Goal: Task Accomplishment & Management: Complete application form

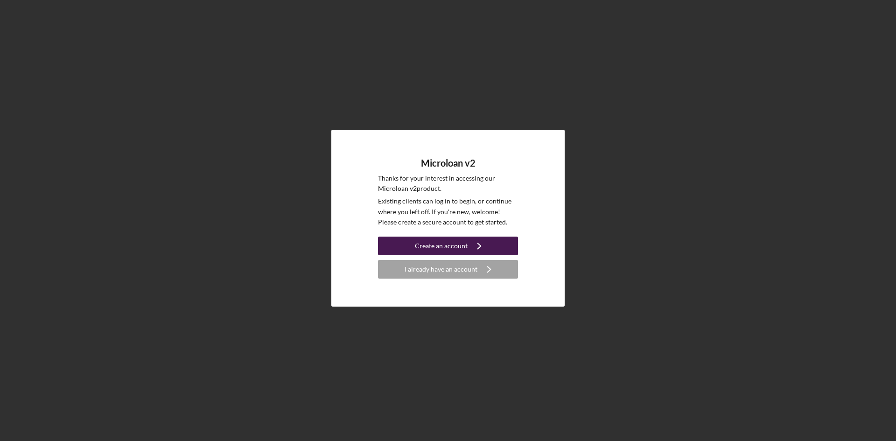
click at [453, 246] on div "Create an account" at bounding box center [441, 246] width 53 height 19
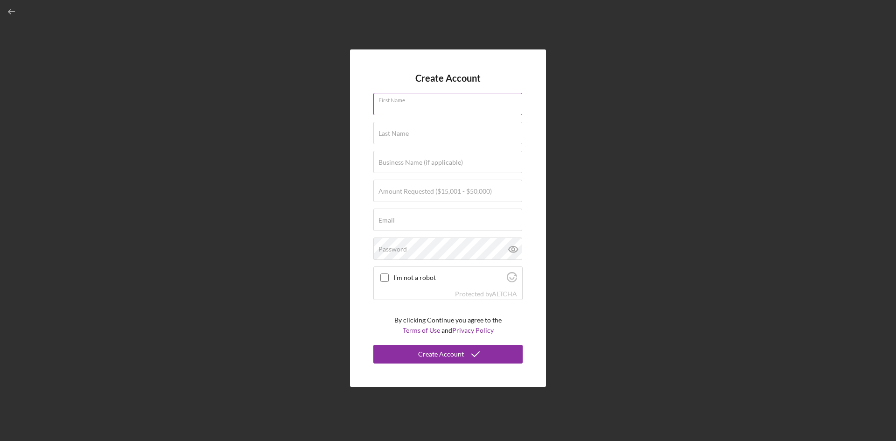
click at [420, 112] on input "First Name" at bounding box center [447, 104] width 149 height 22
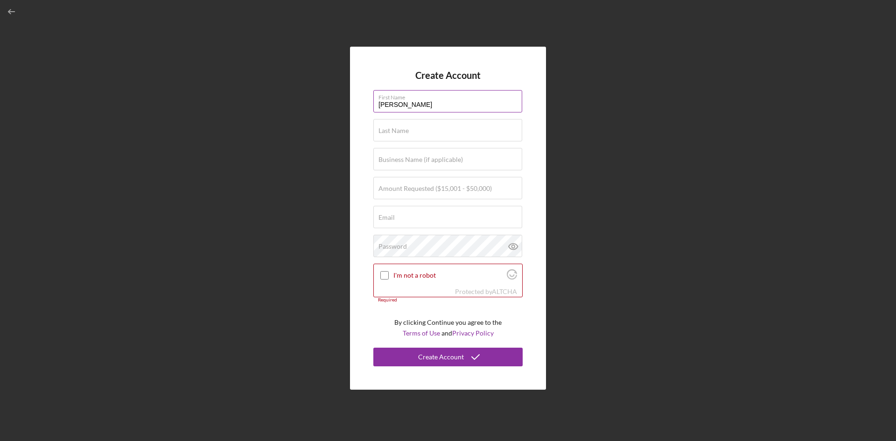
type input "Adrian"
type input "[PERSON_NAME]"
type input "SoCal Demolition Company"
type input "$50,000"
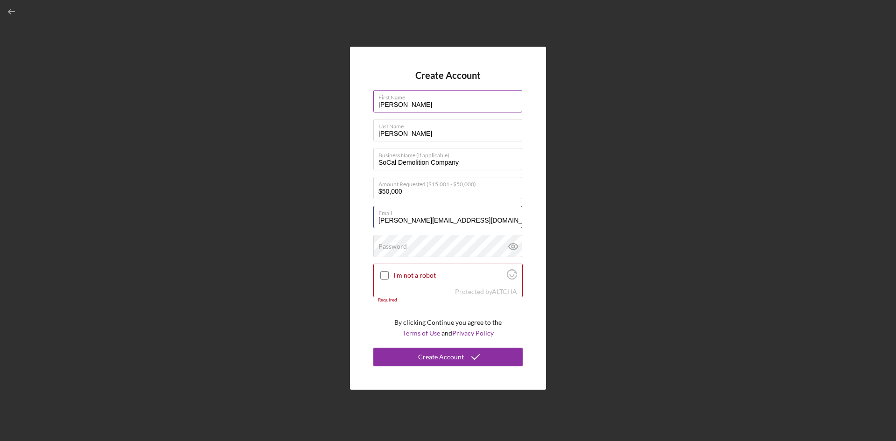
type input "[PERSON_NAME][EMAIL_ADDRESS][DOMAIN_NAME]"
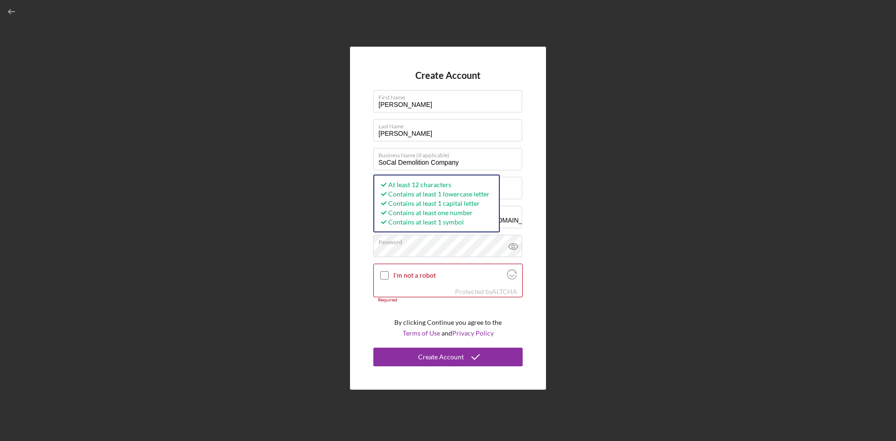
click at [169, 246] on div "Create Account First Name Adrian Last Name Castillo Business Name (if applicabl…" at bounding box center [448, 218] width 887 height 437
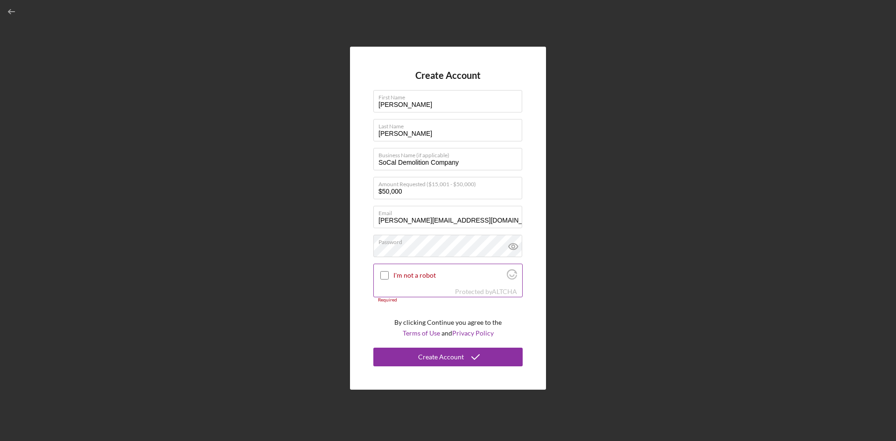
click at [382, 273] on input "I'm not a robot" at bounding box center [385, 275] width 8 height 8
checkbox input "true"
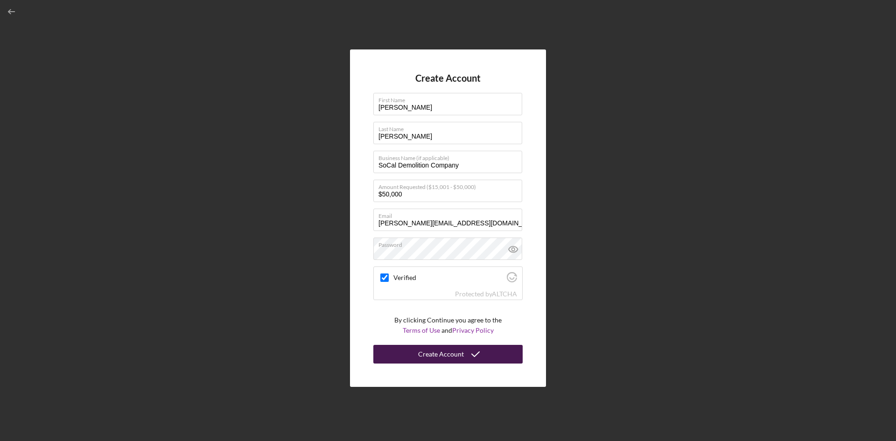
click at [426, 358] on div "Create Account" at bounding box center [441, 354] width 46 height 19
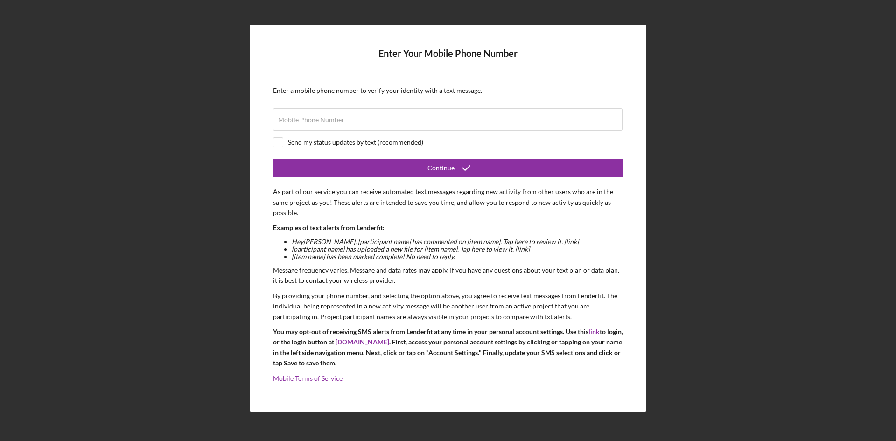
click at [810, 241] on div "Enter Your Mobile Phone Number Enter a mobile phone number to verify your ident…" at bounding box center [448, 218] width 887 height 437
click at [458, 120] on input "Mobile Phone Number" at bounding box center [448, 119] width 350 height 22
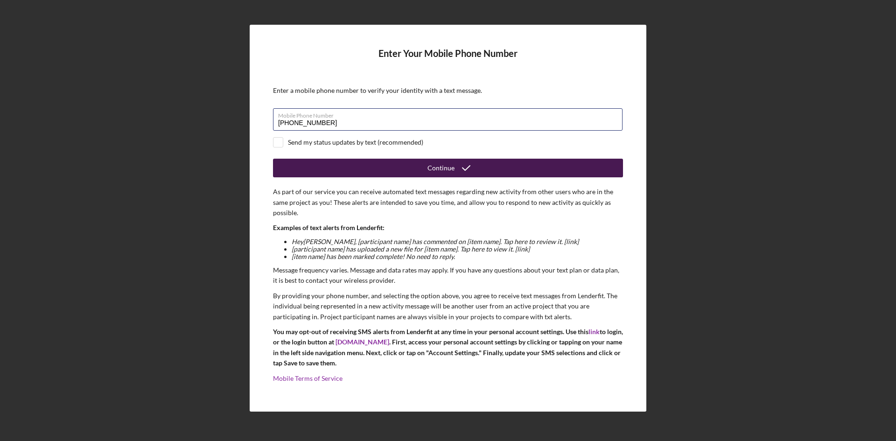
type input "[PHONE_NUMBER]"
click at [412, 168] on button "Continue" at bounding box center [448, 168] width 350 height 19
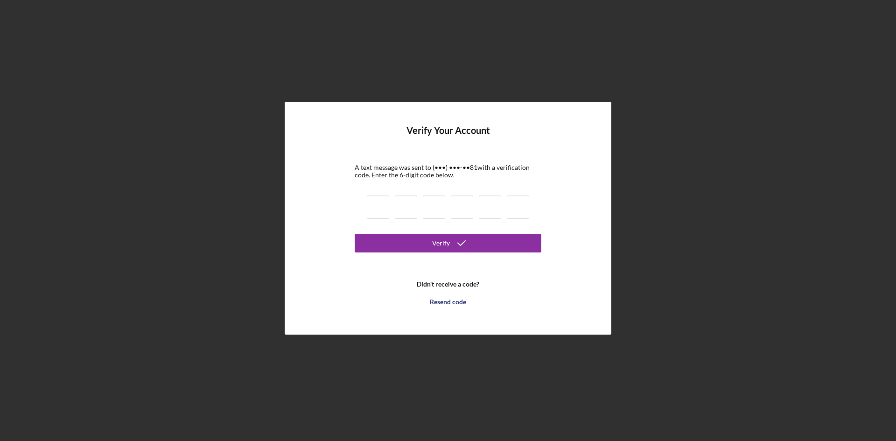
drag, startPoint x: 375, startPoint y: 200, endPoint x: 359, endPoint y: 200, distance: 15.9
click at [375, 200] on input at bounding box center [378, 207] width 22 height 23
type input "3"
type input "4"
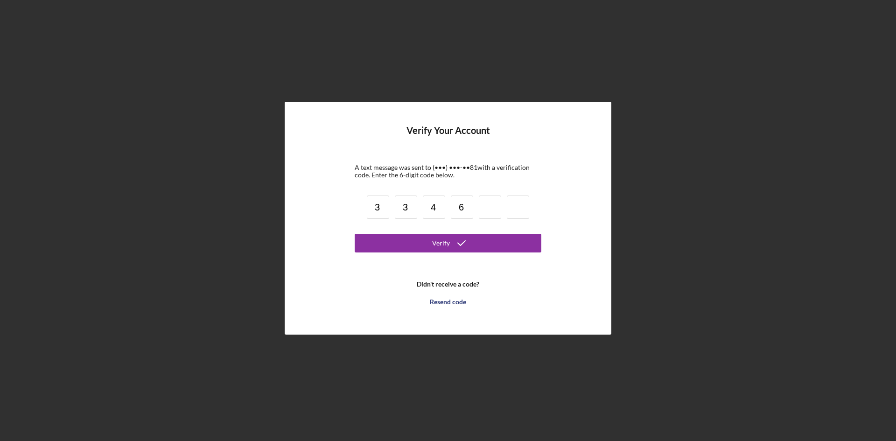
type input "6"
type input "0"
click at [422, 240] on button "Verify" at bounding box center [448, 243] width 187 height 19
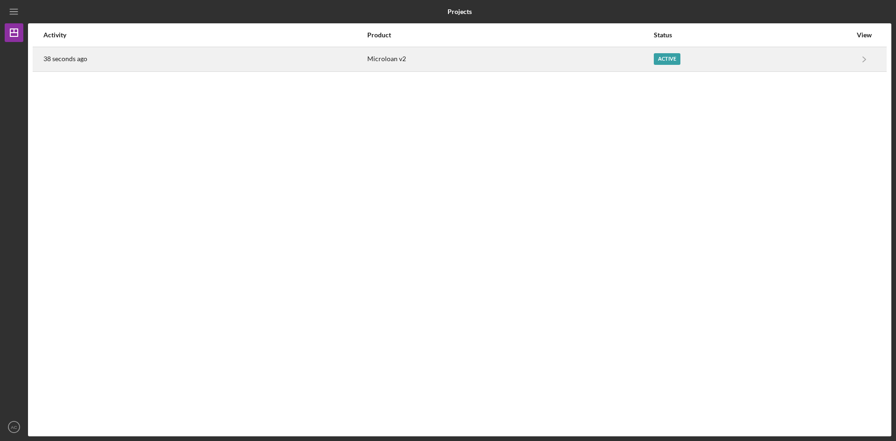
click at [625, 59] on div "Microloan v2" at bounding box center [510, 59] width 286 height 23
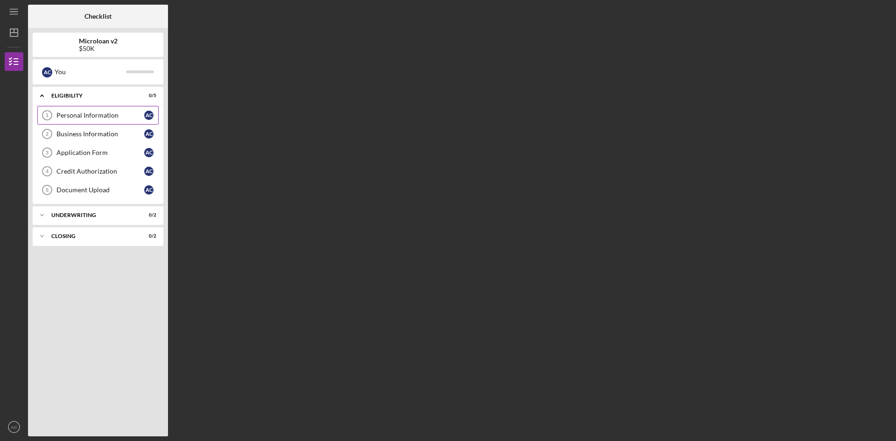
click at [106, 110] on link "Personal Information 1 Personal Information A C" at bounding box center [97, 115] width 121 height 19
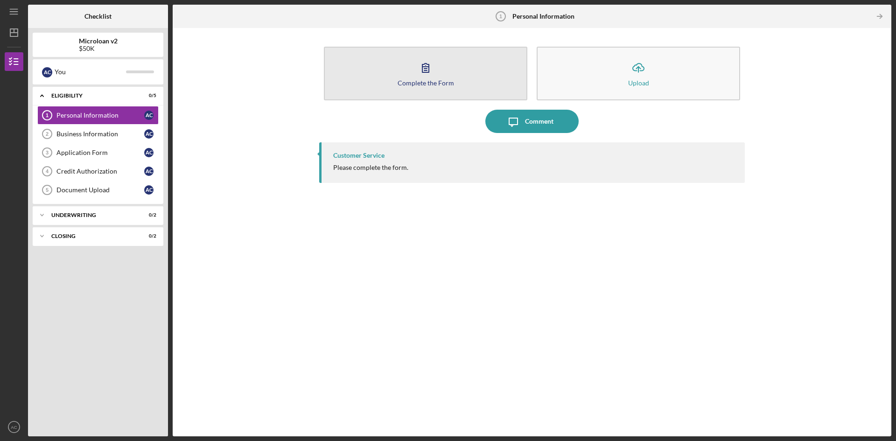
click at [428, 75] on icon "button" at bounding box center [425, 67] width 23 height 23
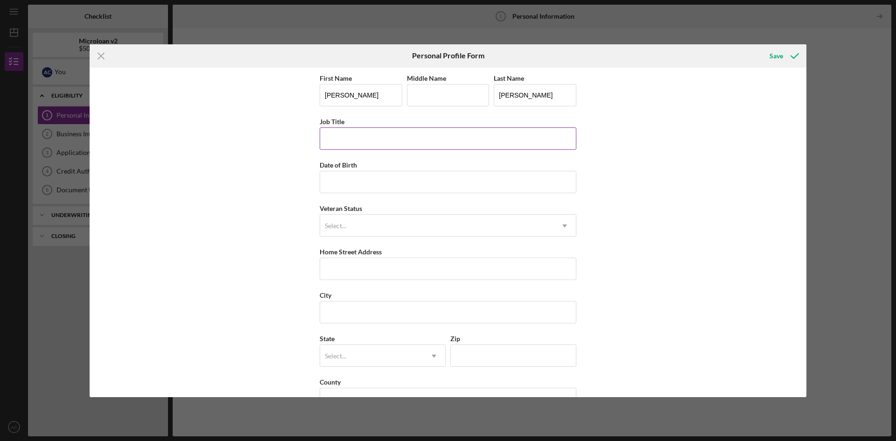
click at [396, 141] on input "Job Title" at bounding box center [448, 138] width 257 height 22
type input "Business Manager"
type input "12/23/1996"
click at [519, 235] on div "Select..." at bounding box center [436, 225] width 233 height 21
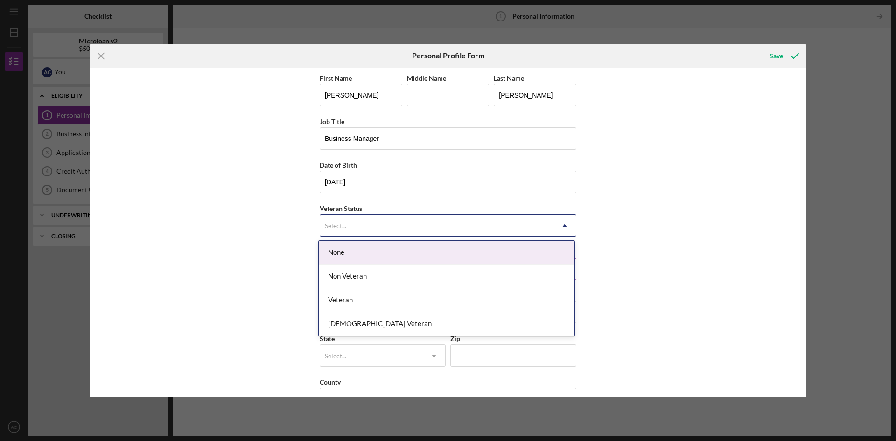
click at [479, 256] on div "None" at bounding box center [447, 253] width 256 height 24
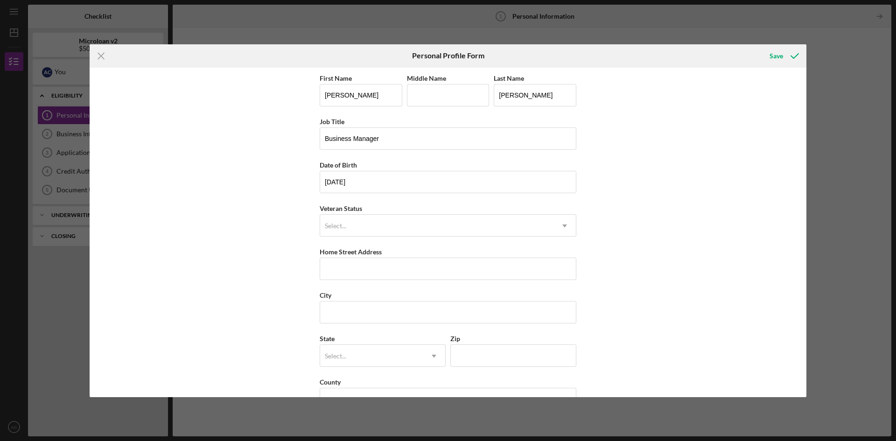
click at [224, 219] on div "First Name Adrian Middle Name Last Name Castillo Job Title Business Manager Dat…" at bounding box center [448, 233] width 717 height 330
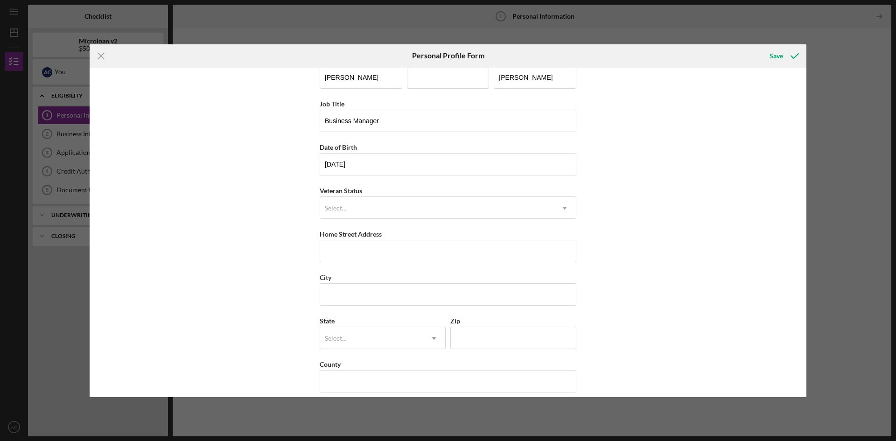
scroll to position [27, 0]
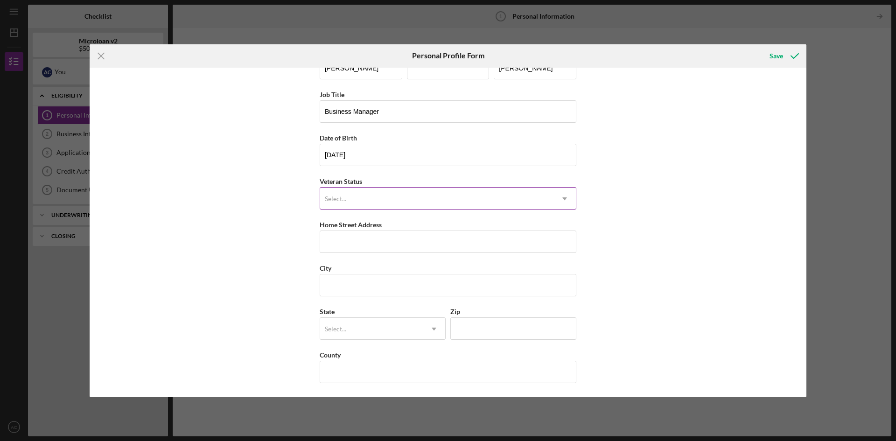
click at [334, 199] on div "Select..." at bounding box center [335, 198] width 21 height 7
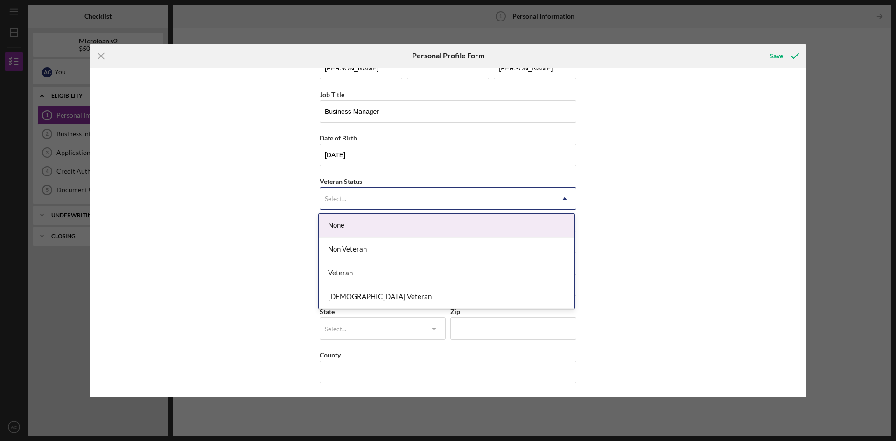
click at [355, 229] on div "None" at bounding box center [447, 226] width 256 height 24
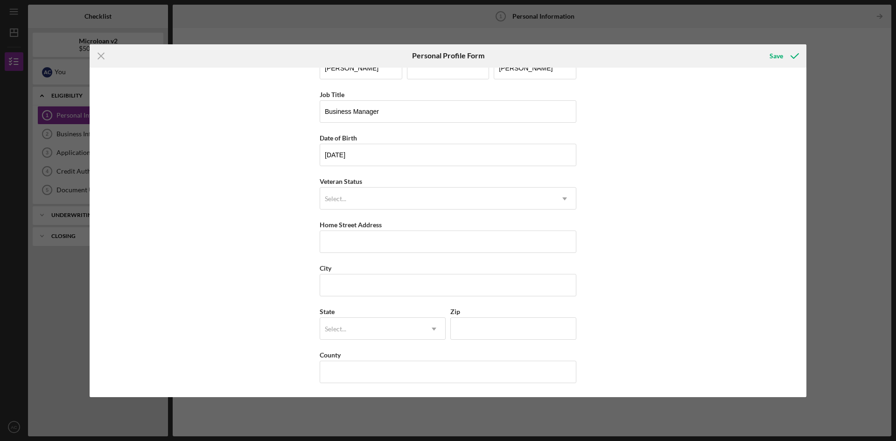
drag, startPoint x: 254, startPoint y: 239, endPoint x: 294, endPoint y: 238, distance: 40.2
click at [254, 239] on div "First Name Adrian Middle Name Last Name Castillo Job Title Business Manager Dat…" at bounding box center [448, 233] width 717 height 330
drag, startPoint x: 344, startPoint y: 239, endPoint x: 330, endPoint y: 244, distance: 14.8
click at [344, 239] on input "Home Street Address" at bounding box center [448, 242] width 257 height 22
type input "2134 Carol View Drive, Apt A102"
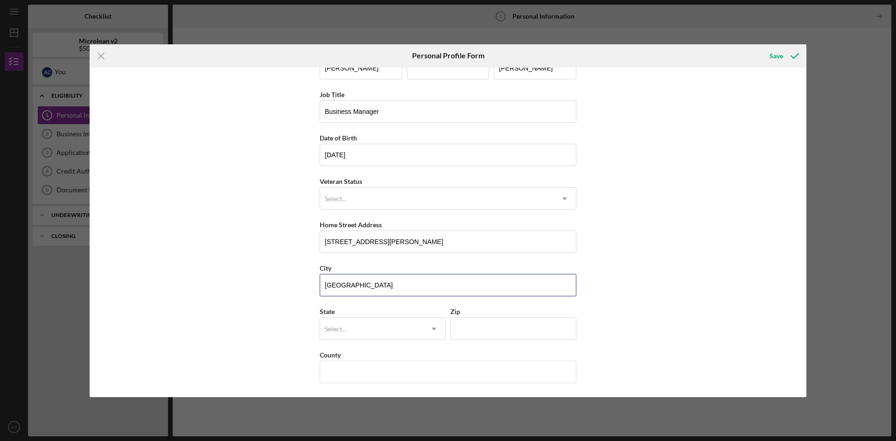
type input "Cardiff"
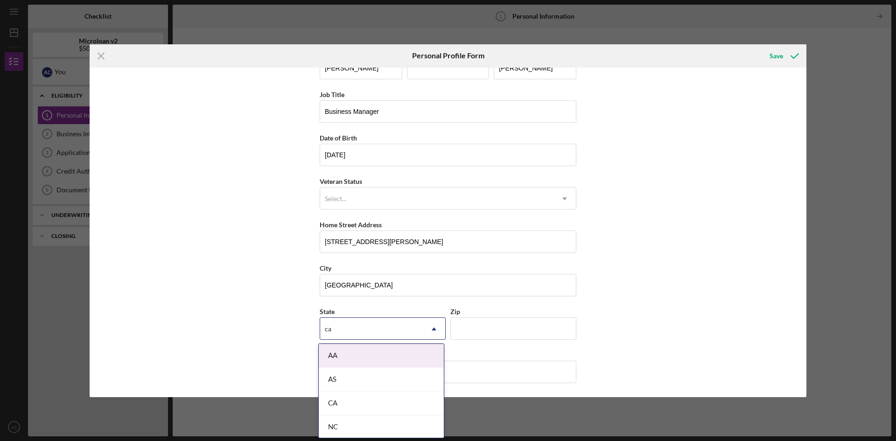
type input "ca"
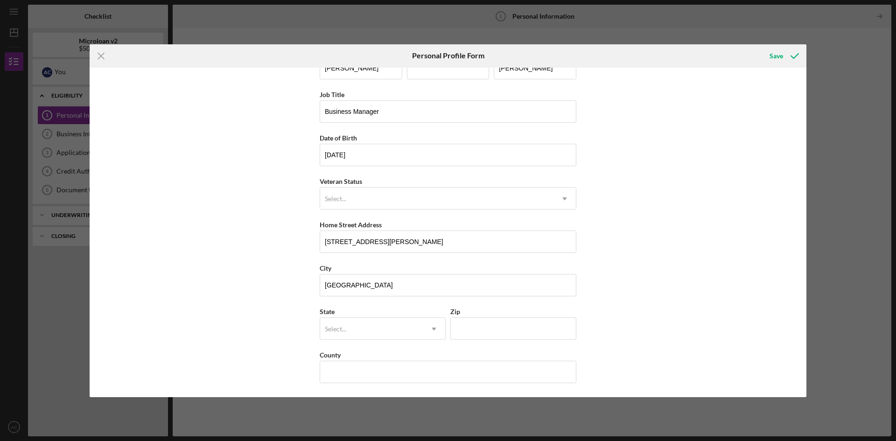
click at [261, 304] on div "First Name Adrian Middle Name Last Name Castillo Job Title Business Manager Dat…" at bounding box center [448, 233] width 717 height 330
click at [259, 303] on div "First Name Adrian Middle Name Last Name Castillo Job Title Business Manager Dat…" at bounding box center [448, 233] width 717 height 330
click at [352, 337] on div "Select..." at bounding box center [371, 328] width 103 height 21
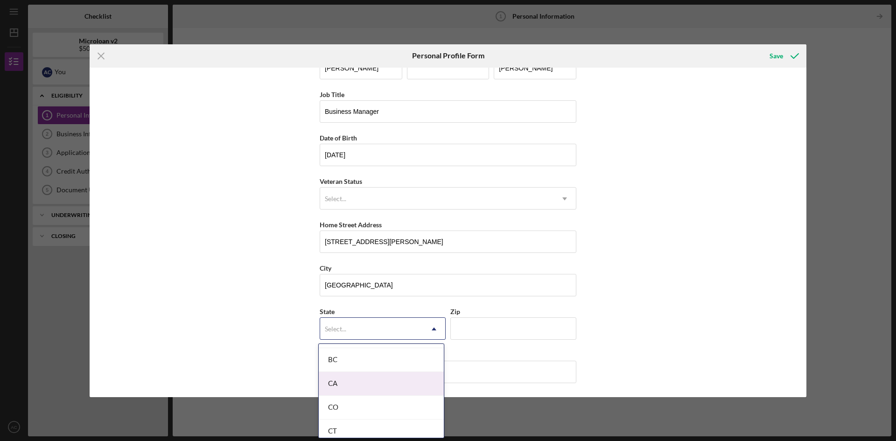
scroll to position [233, 0]
click at [351, 382] on div "CA" at bounding box center [381, 385] width 125 height 24
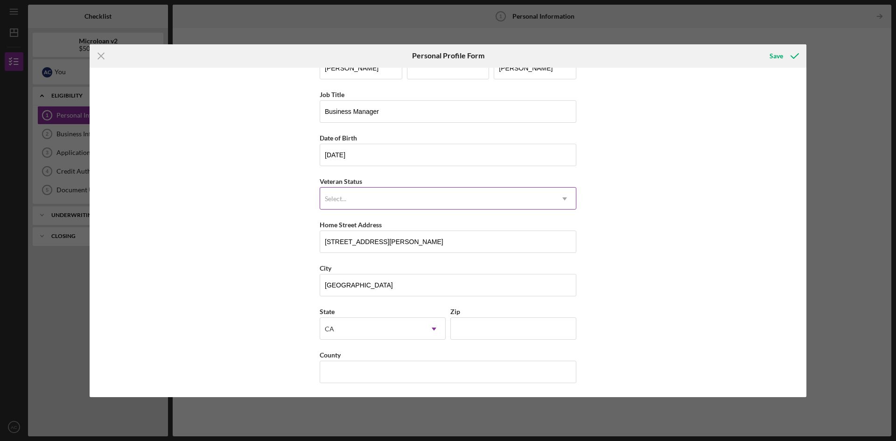
click at [391, 196] on div "Select..." at bounding box center [436, 198] width 233 height 21
click at [260, 203] on div "First Name Adrian Middle Name Last Name Castillo Job Title Business Manager Dat…" at bounding box center [448, 233] width 717 height 330
click at [474, 329] on input "Zip" at bounding box center [514, 328] width 126 height 22
type input "92007"
click at [359, 373] on input "County" at bounding box center [448, 372] width 257 height 22
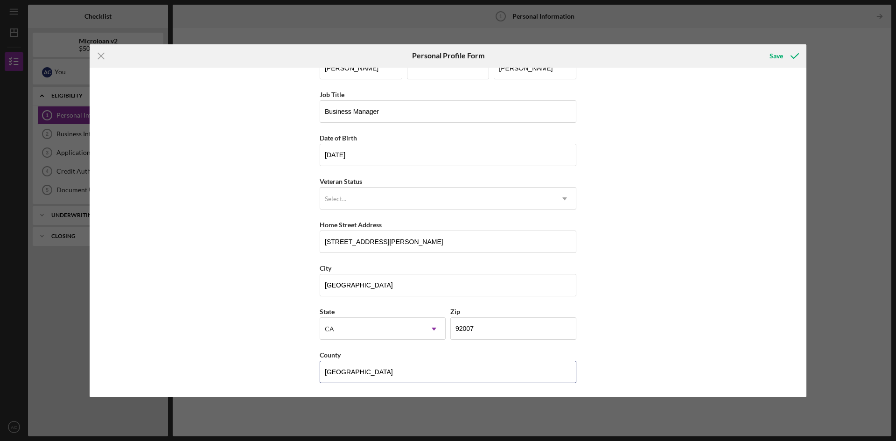
type input "[GEOGRAPHIC_DATA]"
click at [242, 340] on div "First Name Adrian Middle Name Last Name Castillo Job Title Business Manager Dat…" at bounding box center [448, 233] width 717 height 330
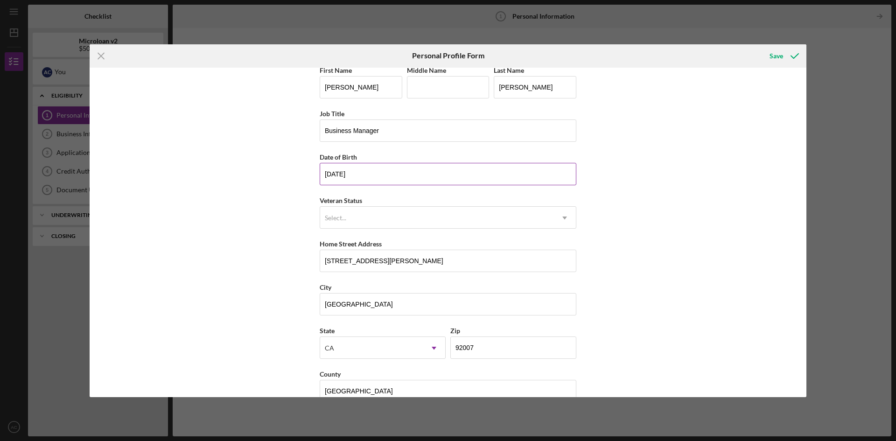
scroll to position [0, 0]
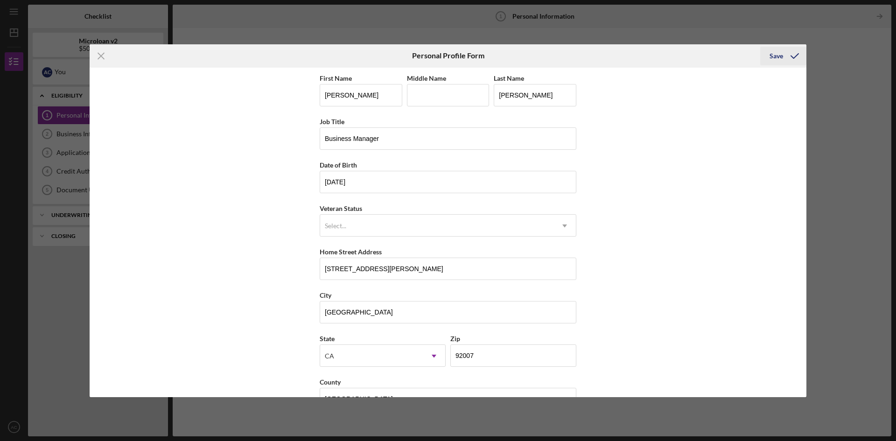
click at [780, 54] on div "Save" at bounding box center [777, 56] width 14 height 19
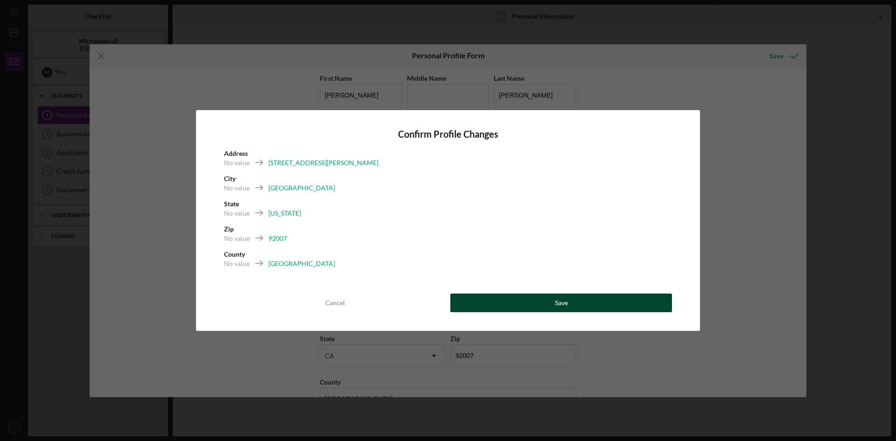
click at [556, 305] on div "Save" at bounding box center [561, 303] width 13 height 19
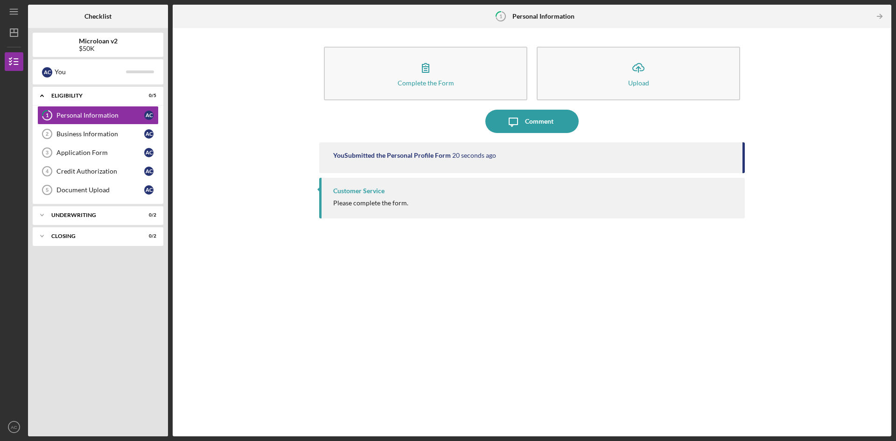
drag, startPoint x: 361, startPoint y: 282, endPoint x: 351, endPoint y: 222, distance: 61.6
click at [360, 282] on div "You Submitted the Personal Profile Form 20 seconds ago Customer Service Please …" at bounding box center [532, 282] width 426 height 280
click at [348, 193] on div "Customer Service" at bounding box center [358, 190] width 51 height 7
type textarea "Customer"
click at [349, 192] on div "Customer Service" at bounding box center [358, 190] width 51 height 7
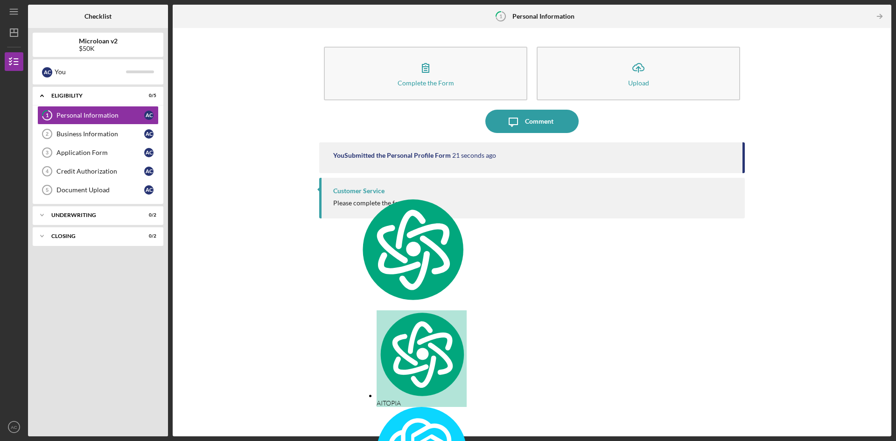
drag, startPoint x: 368, startPoint y: 194, endPoint x: 507, endPoint y: 209, distance: 139.5
click at [368, 194] on div "Customer Service" at bounding box center [358, 190] width 51 height 7
click at [517, 247] on div "You Submitted the Personal Profile Form 22 seconds ago Customer Service Please …" at bounding box center [532, 282] width 426 height 280
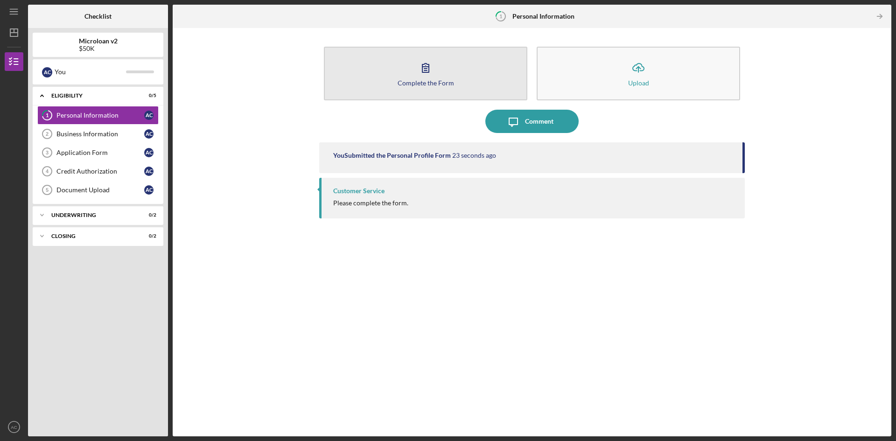
click at [447, 84] on div "Complete the Form" at bounding box center [426, 82] width 56 height 7
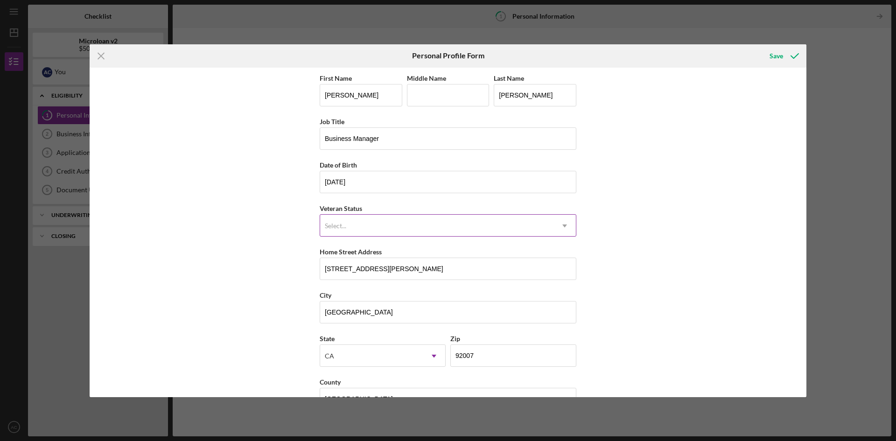
click at [445, 215] on div "Select..." at bounding box center [436, 225] width 233 height 21
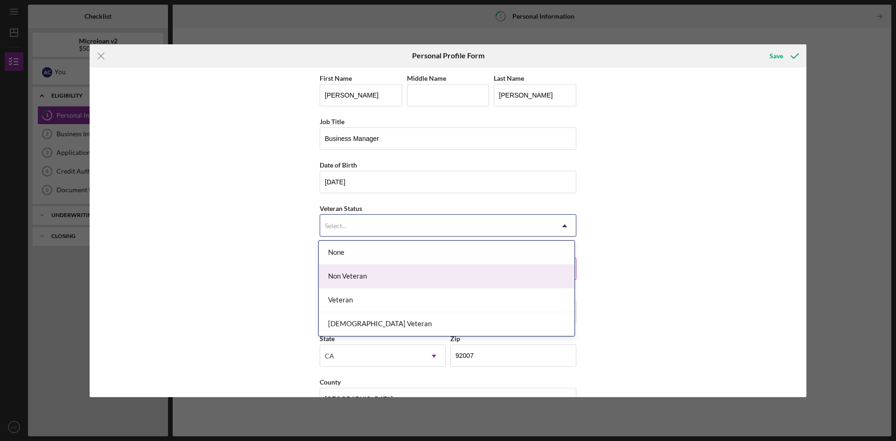
click at [405, 280] on div "Non Veteran" at bounding box center [447, 277] width 256 height 24
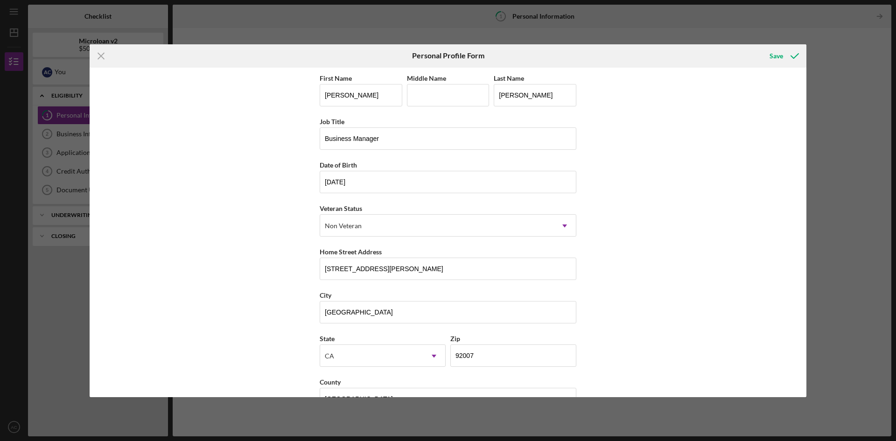
drag, startPoint x: 775, startPoint y: 222, endPoint x: 715, endPoint y: 228, distance: 60.0
click at [768, 223] on div "First Name Adrian Middle Name Last Name Castillo Job Title Business Manager Dat…" at bounding box center [448, 233] width 717 height 330
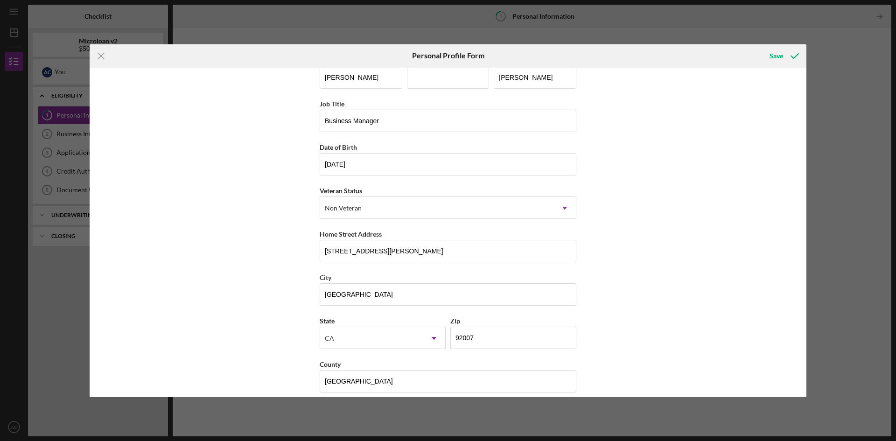
scroll to position [27, 0]
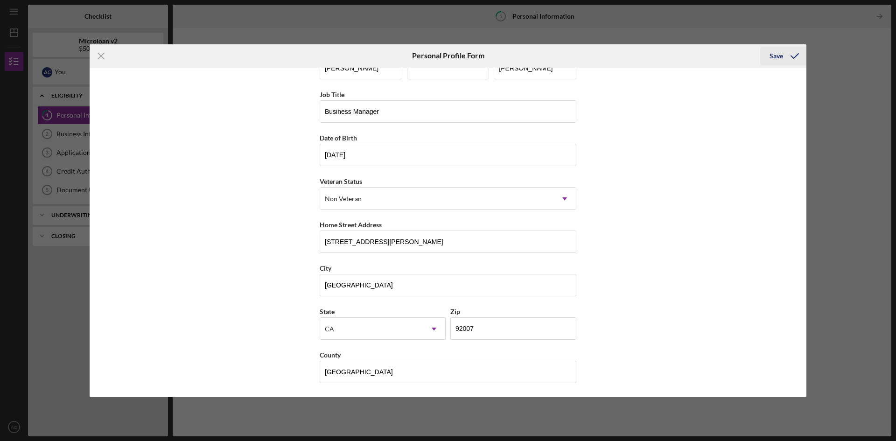
click at [788, 58] on icon "submit" at bounding box center [794, 55] width 23 height 23
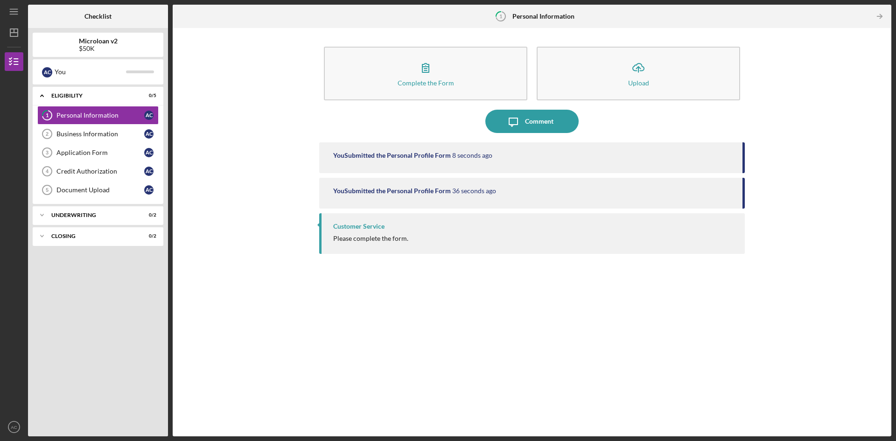
click at [368, 235] on div "Please complete the form." at bounding box center [370, 238] width 75 height 7
click at [353, 228] on div "Customer Service" at bounding box center [358, 226] width 51 height 7
click at [352, 227] on div "Customer Service" at bounding box center [358, 226] width 51 height 7
click at [241, 228] on div "Complete the Form Form Icon/Upload Upload Icon/Message Comment You Submitted th…" at bounding box center [532, 232] width 710 height 399
drag, startPoint x: 359, startPoint y: 239, endPoint x: 356, endPoint y: 232, distance: 7.7
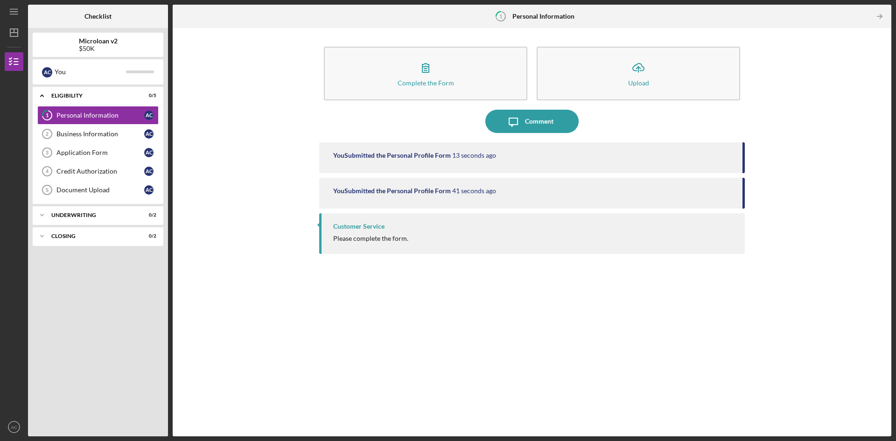
click at [359, 239] on div "Please complete the form." at bounding box center [370, 238] width 75 height 7
click at [350, 221] on div "Customer Service Please complete the form." at bounding box center [532, 233] width 426 height 41
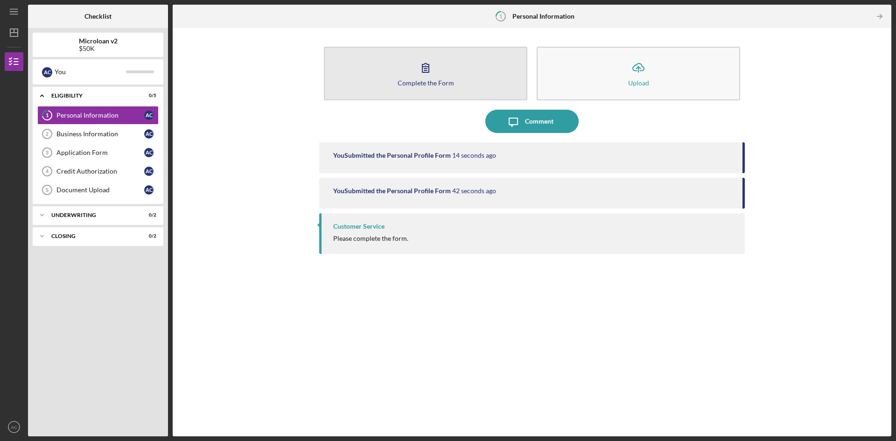
click at [465, 60] on button "Complete the Form Form" at bounding box center [426, 74] width 204 height 54
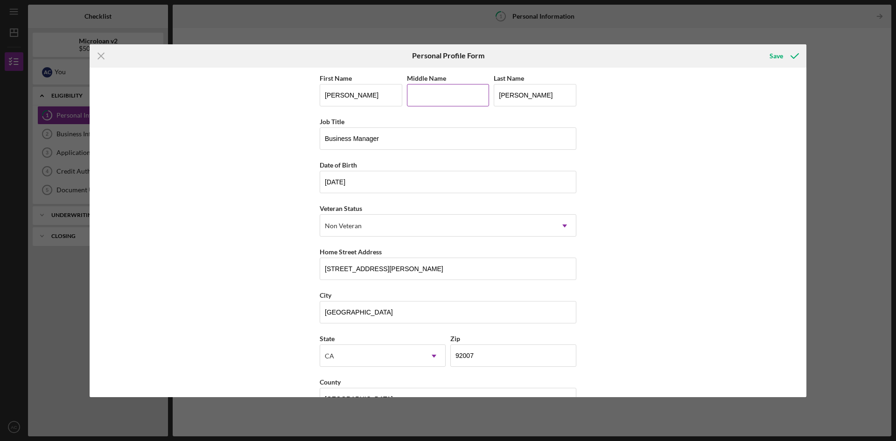
drag, startPoint x: 459, startPoint y: 92, endPoint x: 463, endPoint y: 98, distance: 6.9
click at [459, 92] on input "Middle Name" at bounding box center [448, 95] width 83 height 22
type input "[PERSON_NAME]"
click at [732, 126] on div "First Name Adrian Middle Name Jose Last Name Castillo Job Title Business Manage…" at bounding box center [448, 233] width 717 height 330
click at [784, 49] on icon "submit" at bounding box center [794, 55] width 23 height 23
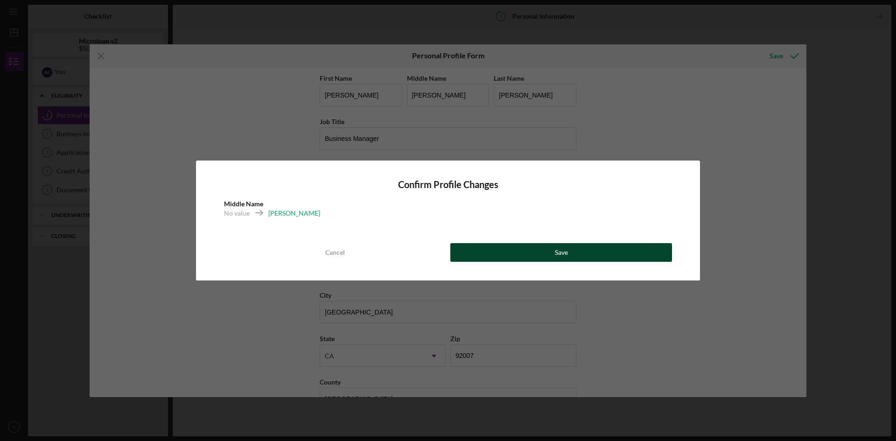
click at [610, 254] on button "Save" at bounding box center [562, 252] width 222 height 19
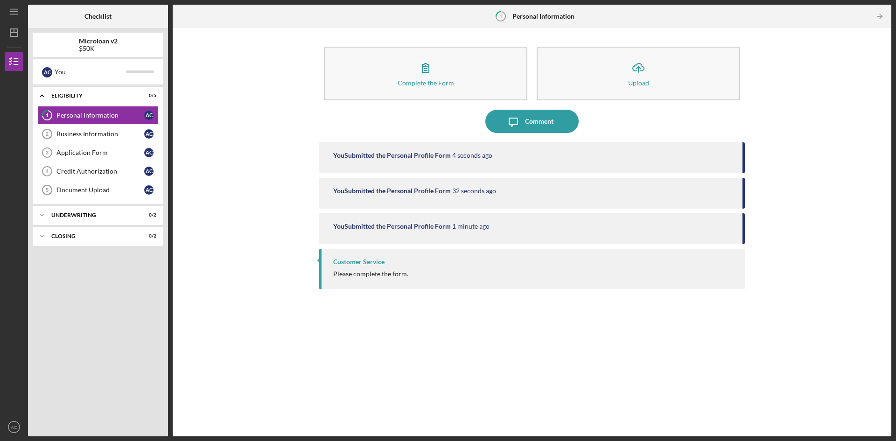
click at [353, 262] on div "Customer Service" at bounding box center [358, 261] width 51 height 7
click at [354, 263] on div "Customer Service" at bounding box center [358, 261] width 51 height 7
drag, startPoint x: 363, startPoint y: 294, endPoint x: 233, endPoint y: 261, distance: 133.4
click at [362, 294] on div "You Submitted the Personal Profile Form 4 seconds ago You Submitted the Persona…" at bounding box center [532, 282] width 426 height 280
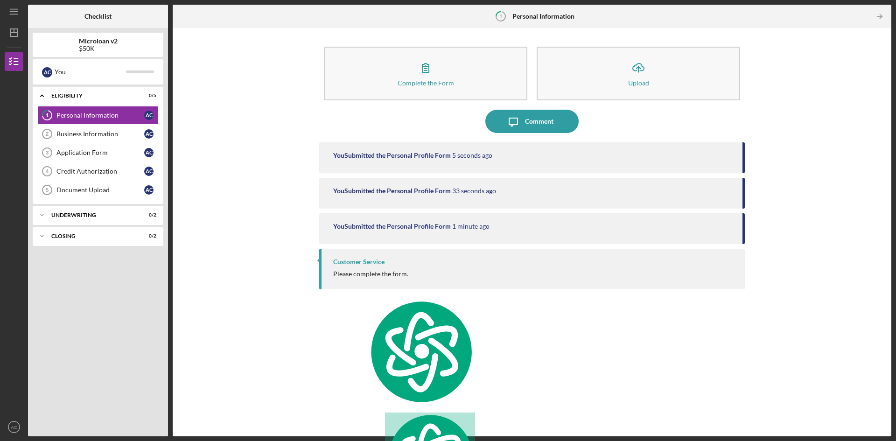
click at [322, 296] on div "You Submitted the Personal Profile Form 5 seconds ago You Submitted the Persona…" at bounding box center [532, 282] width 426 height 280
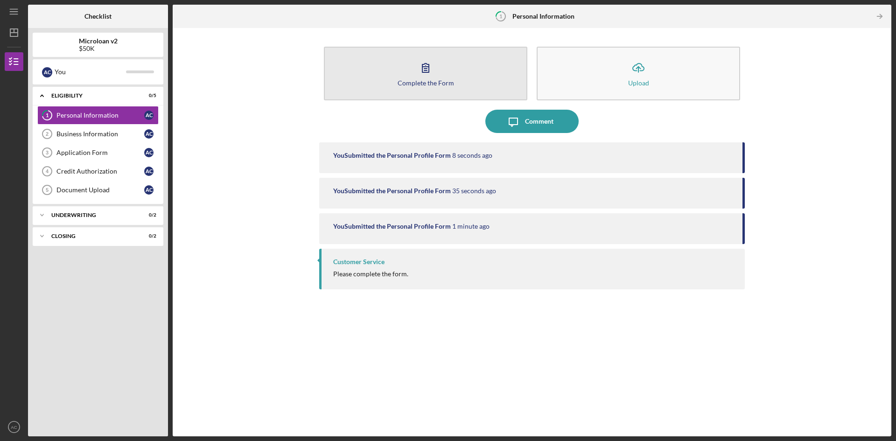
click at [411, 63] on button "Complete the Form Form" at bounding box center [426, 74] width 204 height 54
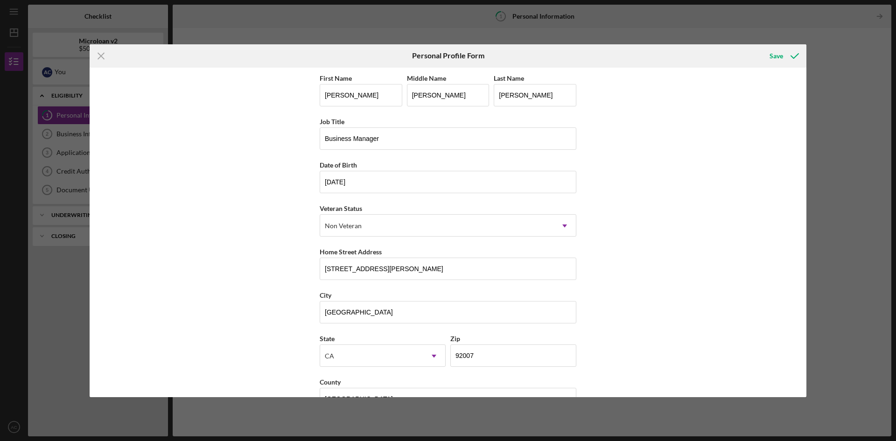
scroll to position [27, 0]
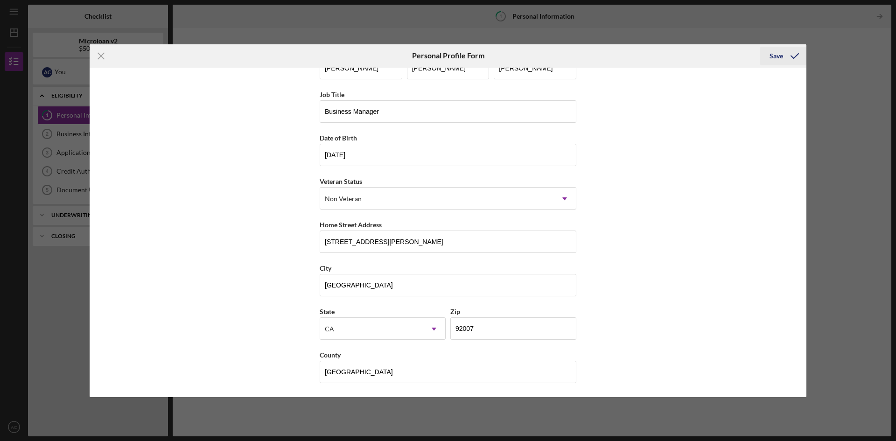
click at [781, 54] on div "Save" at bounding box center [777, 56] width 14 height 19
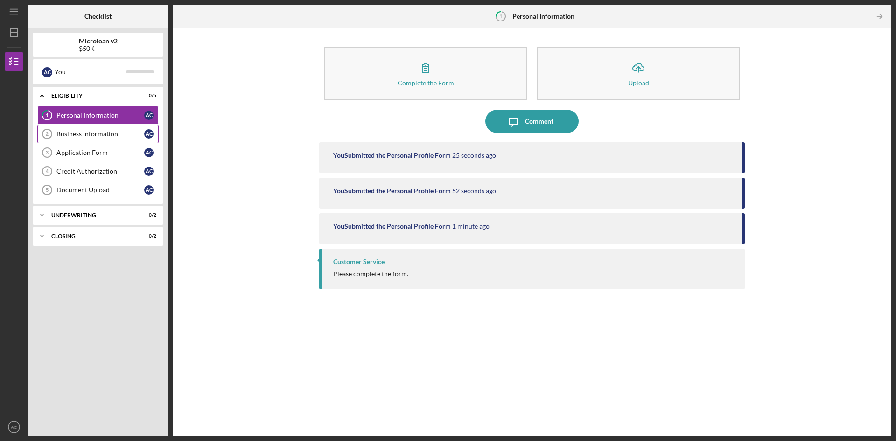
click at [80, 136] on div "Business Information" at bounding box center [100, 133] width 88 height 7
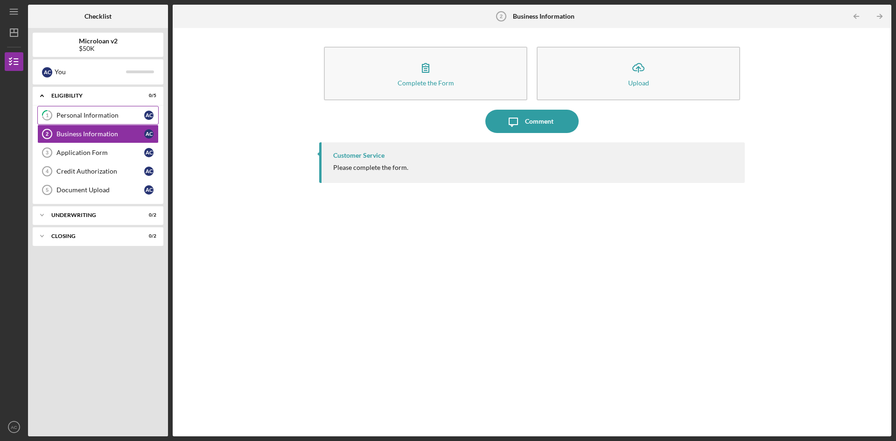
click at [92, 117] on div "Personal Information" at bounding box center [100, 115] width 88 height 7
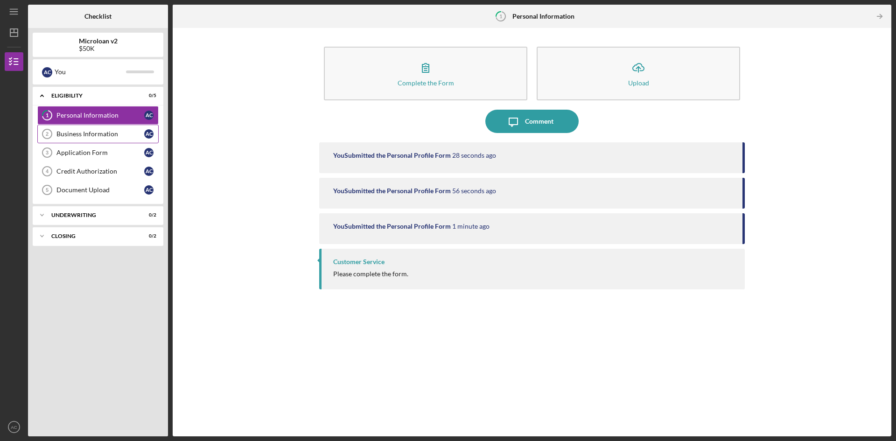
click at [99, 133] on div "Business Information" at bounding box center [100, 133] width 88 height 7
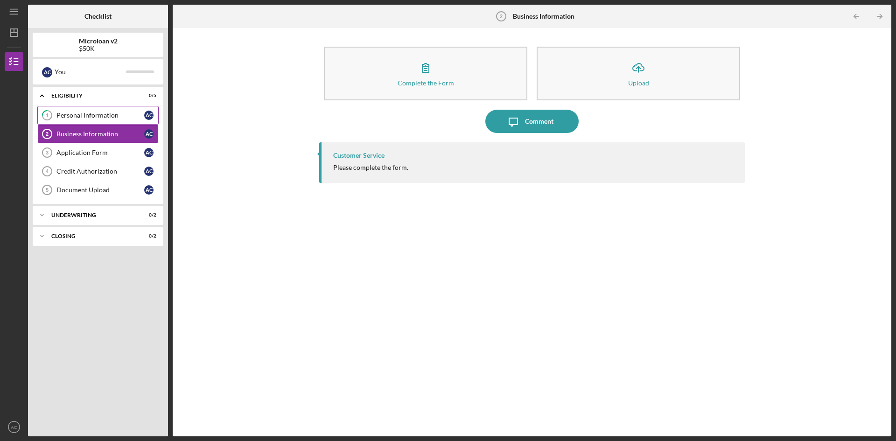
click at [101, 113] on div "Personal Information" at bounding box center [100, 115] width 88 height 7
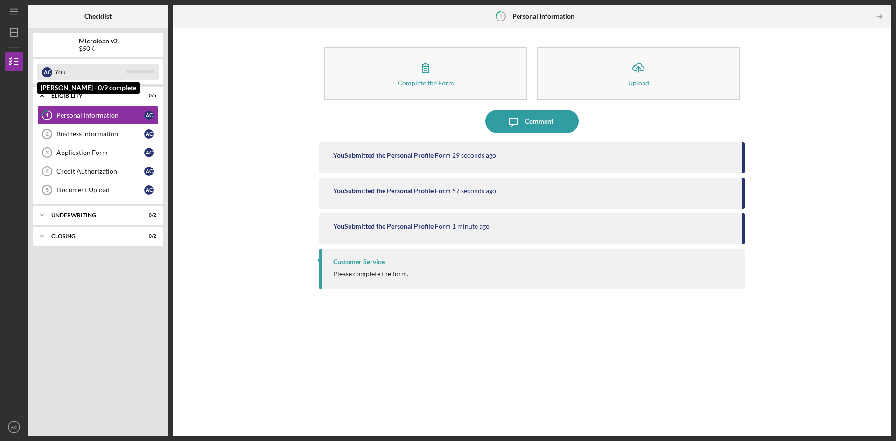
click at [82, 78] on div "You" at bounding box center [90, 72] width 71 height 16
click at [352, 149] on div "You Submitted the Personal Profile Form 32 seconds ago" at bounding box center [532, 157] width 426 height 31
click at [375, 197] on div "You Submitted the Personal Profile Form 1 minute ago" at bounding box center [532, 193] width 426 height 31
click at [369, 229] on div "You Submitted the Personal Profile Form" at bounding box center [392, 226] width 118 height 7
click at [109, 130] on link "Business Information 2 Business Information A C" at bounding box center [97, 134] width 121 height 19
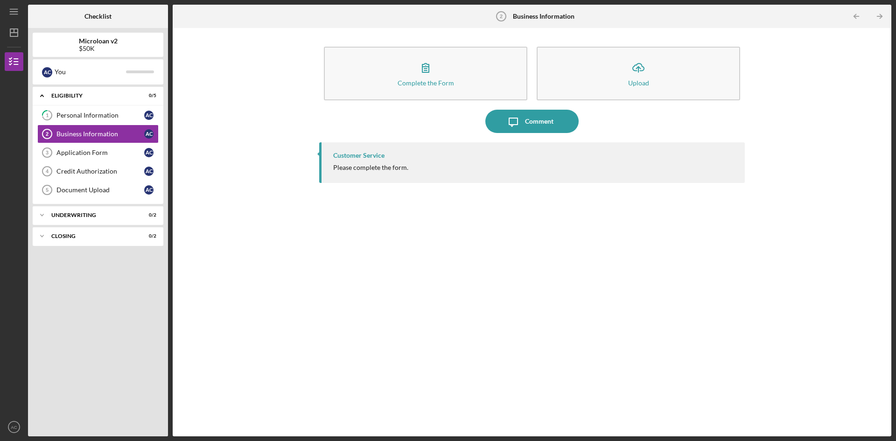
click at [394, 170] on div "Please complete the form." at bounding box center [370, 167] width 75 height 7
click at [115, 121] on link "1 Personal Information A C" at bounding box center [97, 115] width 121 height 19
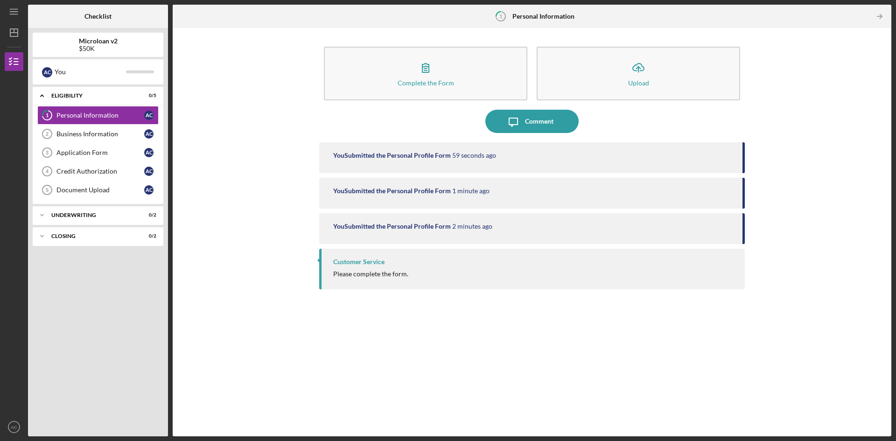
click at [428, 327] on div "You Submitted the Personal Profile Form 59 seconds ago You Submitted the Person…" at bounding box center [532, 282] width 426 height 280
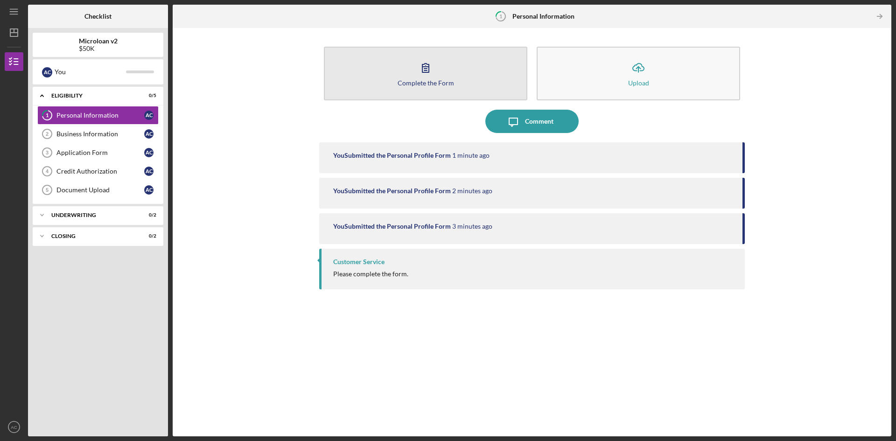
click at [430, 78] on icon "button" at bounding box center [425, 67] width 23 height 23
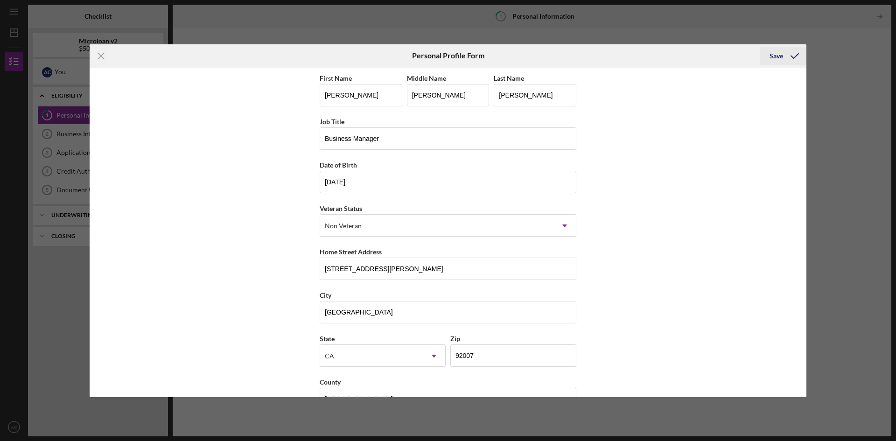
click at [780, 55] on div "Save" at bounding box center [777, 56] width 14 height 19
drag, startPoint x: 769, startPoint y: 168, endPoint x: 764, endPoint y: 168, distance: 5.6
click at [768, 168] on div "First Name Adrian Middle Name Jose Last Name Castillo Job Title Business Manage…" at bounding box center [448, 233] width 717 height 330
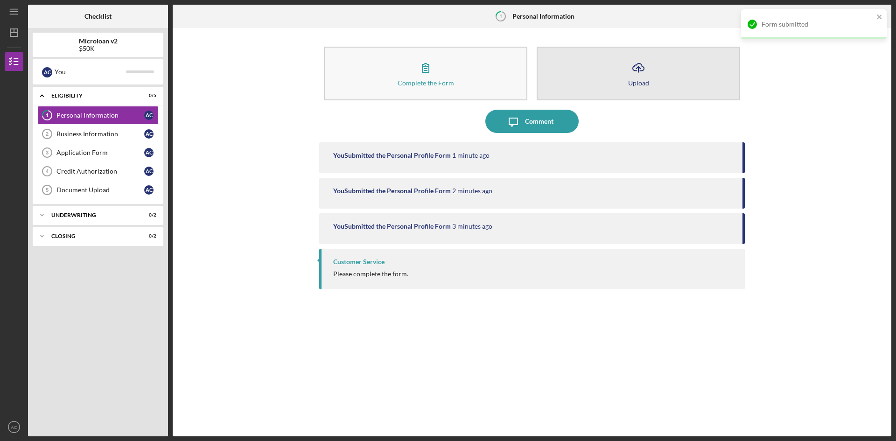
click at [648, 74] on icon "Icon/Upload" at bounding box center [638, 67] width 23 height 23
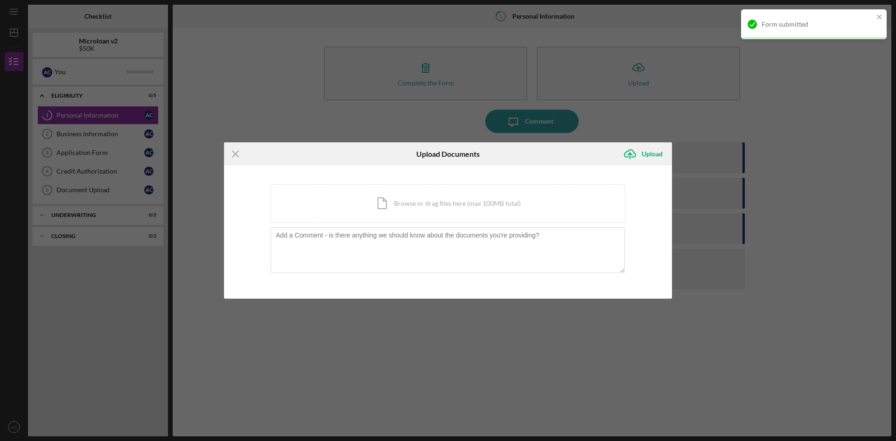
click at [629, 390] on div "Icon/Menu Close Upload Documents Icon/Upload Upload You're uploading documents …" at bounding box center [448, 220] width 896 height 441
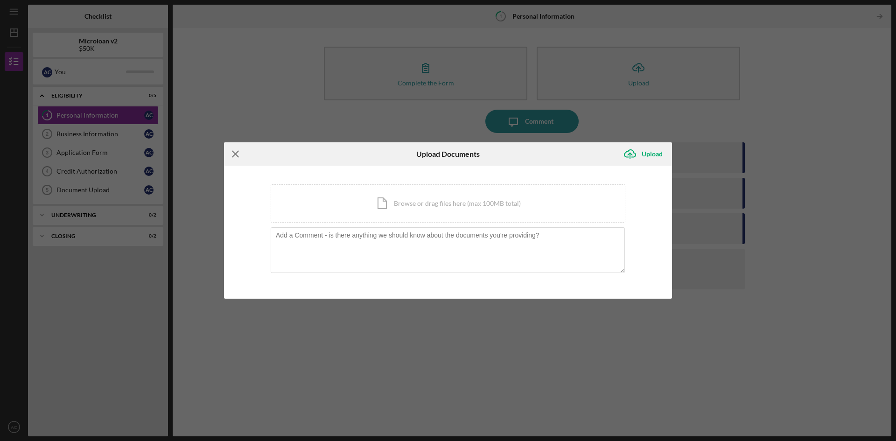
click at [235, 154] on line at bounding box center [236, 154] width 6 height 6
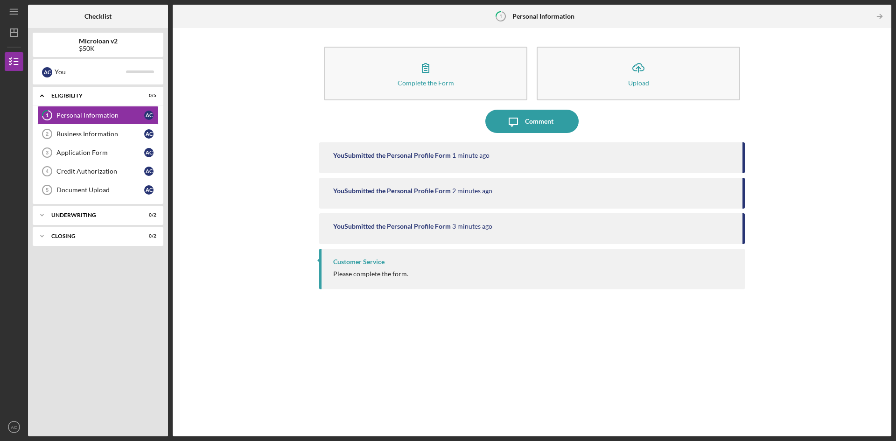
click at [245, 230] on div "Complete the Form Form Icon/Upload Upload Icon/Message Comment You Submitted th…" at bounding box center [532, 232] width 710 height 399
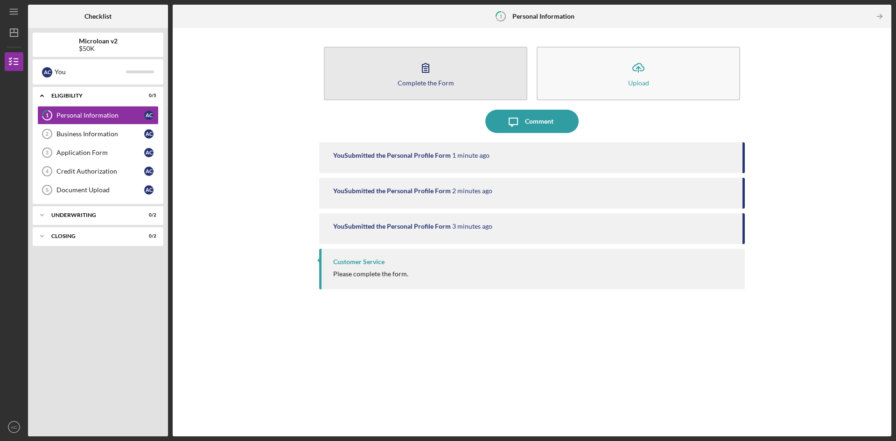
click at [423, 81] on div "Complete the Form" at bounding box center [426, 82] width 56 height 7
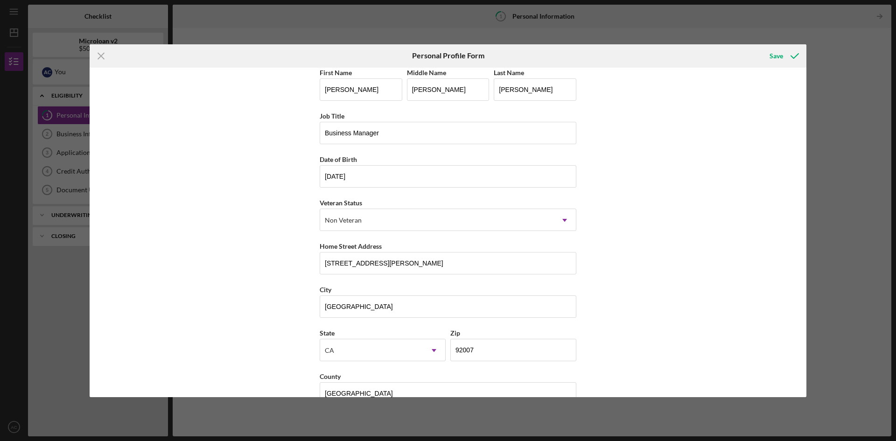
scroll to position [7, 0]
click at [780, 55] on div "Save" at bounding box center [777, 56] width 14 height 19
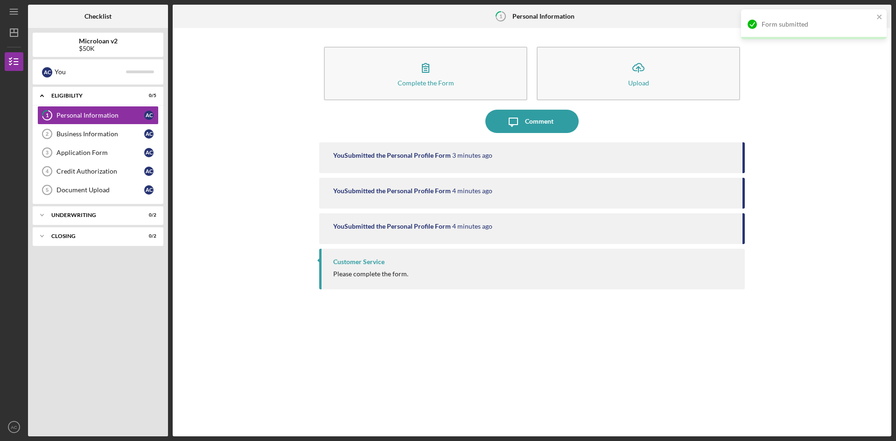
click at [765, 177] on div "Complete the Form Form Icon/Upload Upload Icon/Message Comment You Submitted th…" at bounding box center [532, 232] width 710 height 399
drag, startPoint x: 113, startPoint y: 343, endPoint x: 105, endPoint y: 350, distance: 11.6
click at [116, 339] on div "Icon/Expander Eligibility 0 / 5 1 Personal Information A C Business Information…" at bounding box center [98, 259] width 131 height 345
click at [94, 130] on div "Business Information" at bounding box center [100, 133] width 88 height 7
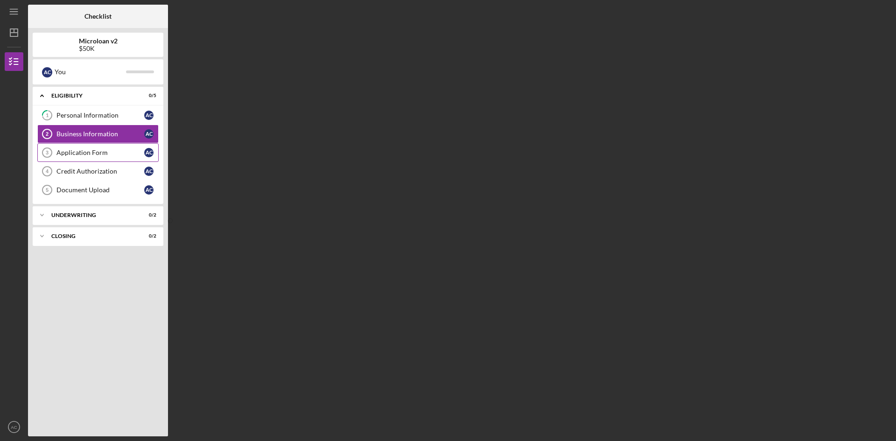
click at [64, 148] on link "Application Form 3 Application Form A C" at bounding box center [97, 152] width 121 height 19
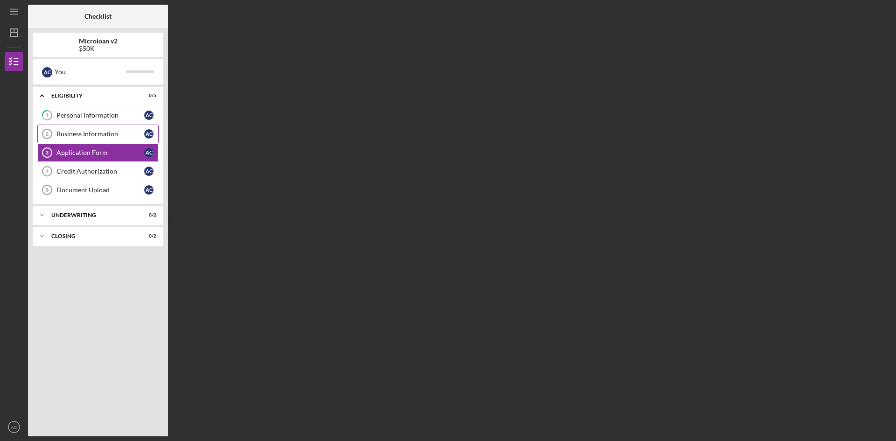
click at [83, 134] on div "Business Information" at bounding box center [100, 133] width 88 height 7
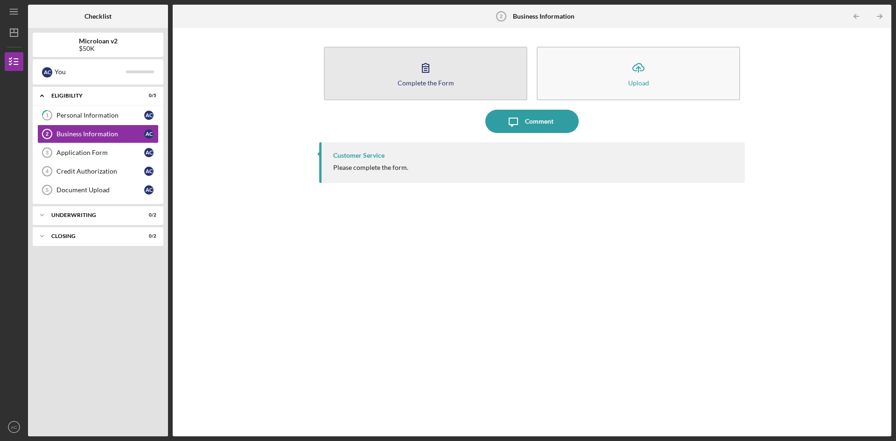
click at [449, 51] on button "Complete the Form Form" at bounding box center [426, 74] width 204 height 54
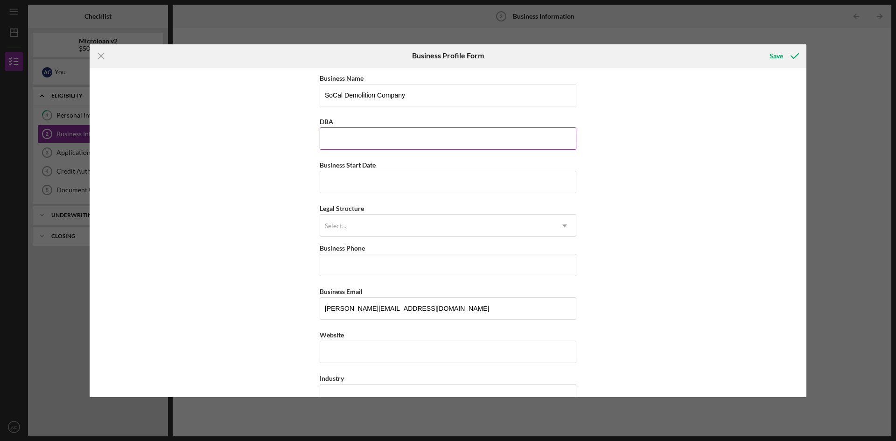
click at [344, 143] on input "DBA" at bounding box center [448, 138] width 257 height 22
click at [352, 189] on input "Business Start Date" at bounding box center [448, 182] width 257 height 22
type input "[DATE]"
drag, startPoint x: 222, startPoint y: 181, endPoint x: 233, endPoint y: 186, distance: 11.5
click at [223, 182] on div "Business Name SoCal Demolition Company DBA Business Start Date [DATE] Legal Str…" at bounding box center [448, 233] width 717 height 330
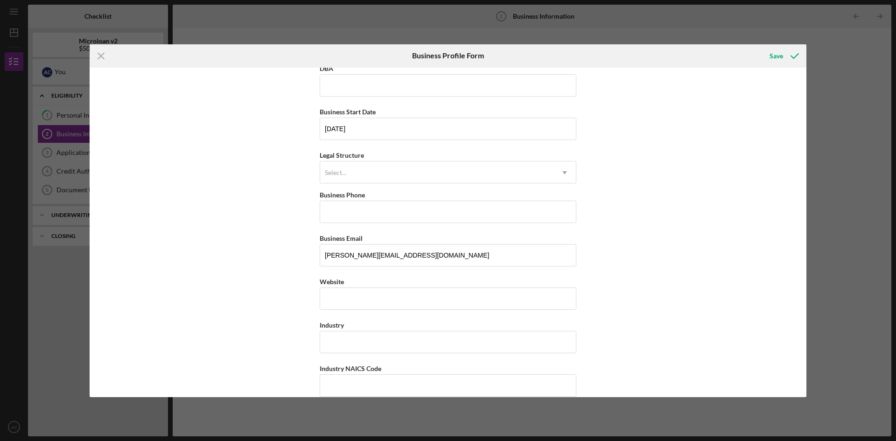
scroll to position [93, 0]
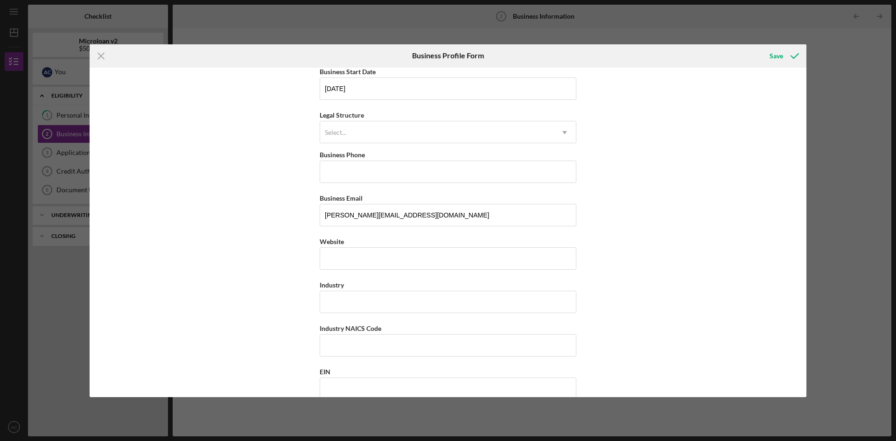
click at [362, 116] on div "Legal Structure Select... Icon/Dropdown Arrow" at bounding box center [448, 126] width 257 height 34
click at [364, 139] on div "Select..." at bounding box center [436, 132] width 233 height 21
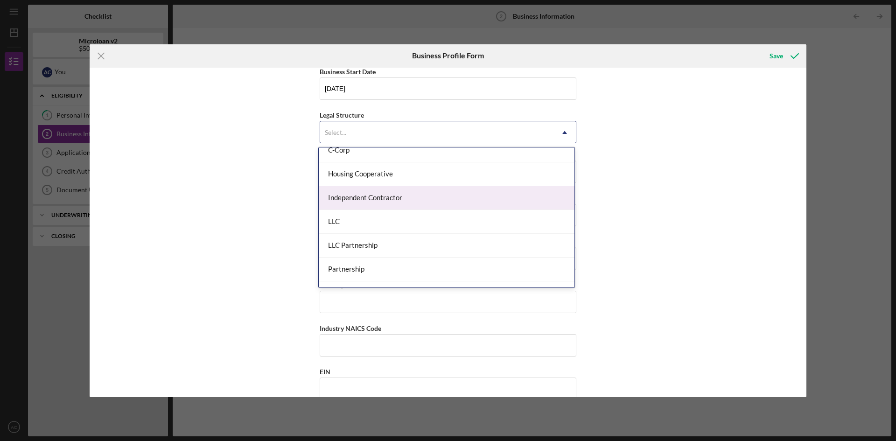
scroll to position [140, 0]
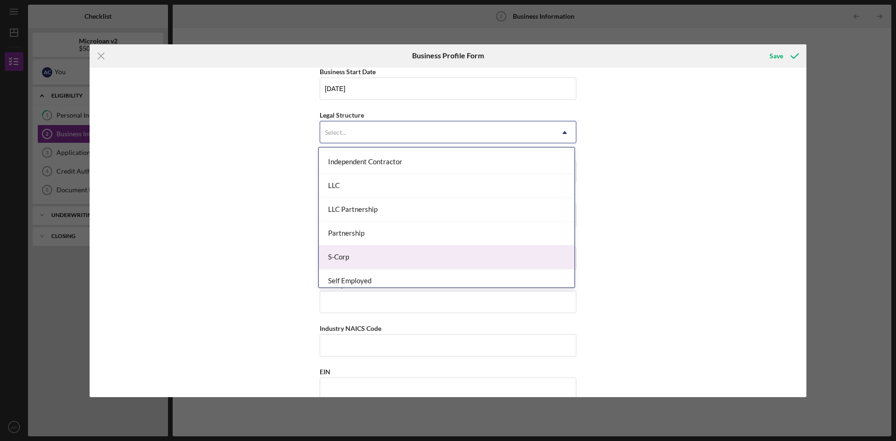
click at [383, 259] on div "S-Corp" at bounding box center [447, 258] width 256 height 24
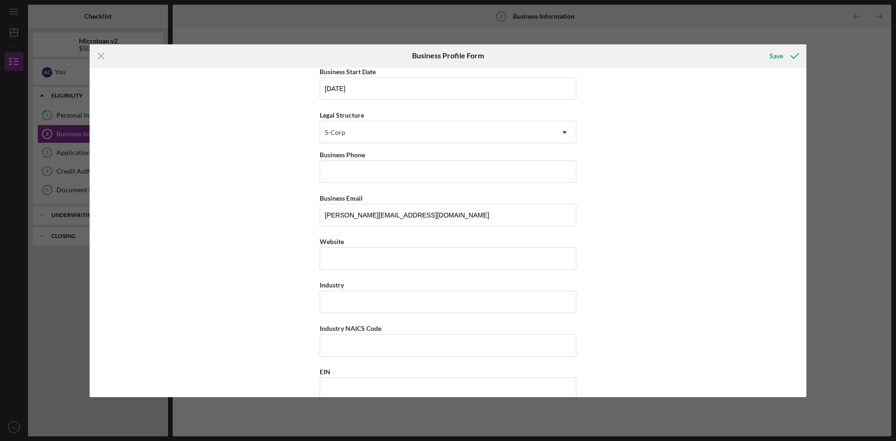
drag, startPoint x: 190, startPoint y: 237, endPoint x: 214, endPoint y: 239, distance: 24.3
click at [192, 238] on div "Business Name SoCal Demolition Company DBA Business Start Date [DATE] Legal Str…" at bounding box center [448, 233] width 717 height 330
click at [381, 172] on input "Business Phone" at bounding box center [448, 172] width 257 height 22
type input "[PHONE_NUMBER]"
click at [250, 212] on div "Business Name SoCal Demolition Company DBA Business Start Date [DATE] Legal Str…" at bounding box center [448, 233] width 717 height 330
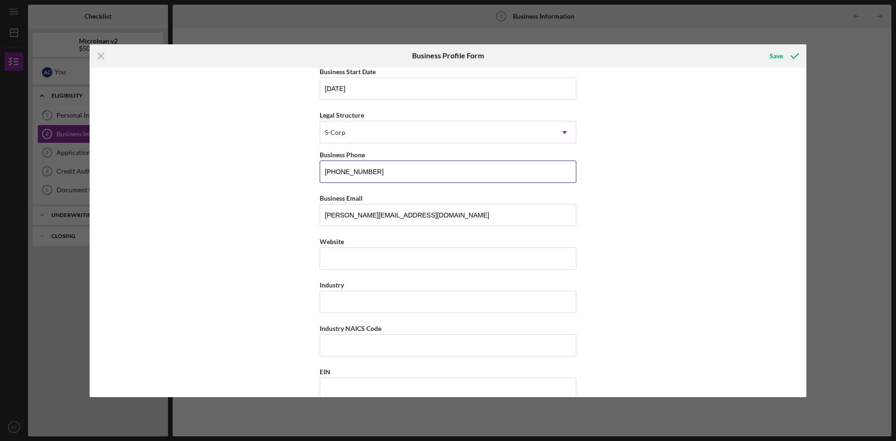
type textarea "5-5781"
drag, startPoint x: 396, startPoint y: 173, endPoint x: 247, endPoint y: 175, distance: 148.5
click at [249, 175] on div "Business Name SoCal Demolition Company DBA Business Start Date [DATE] Legal Str…" at bounding box center [448, 233] width 717 height 330
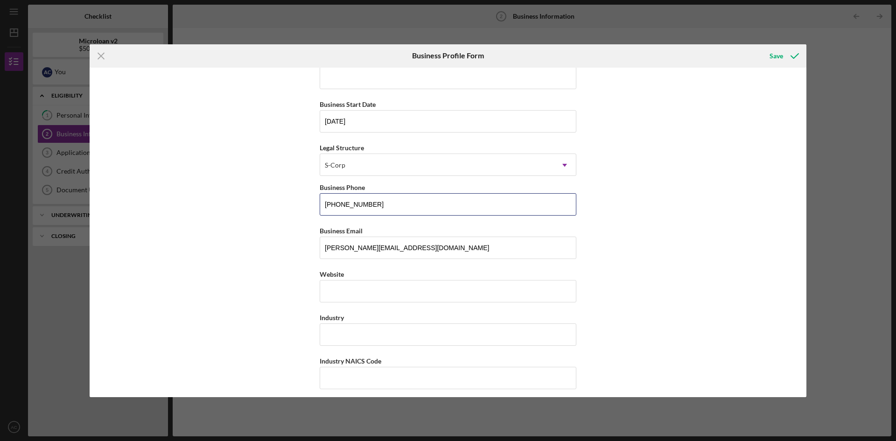
type input "[PHONE_NUMBER]"
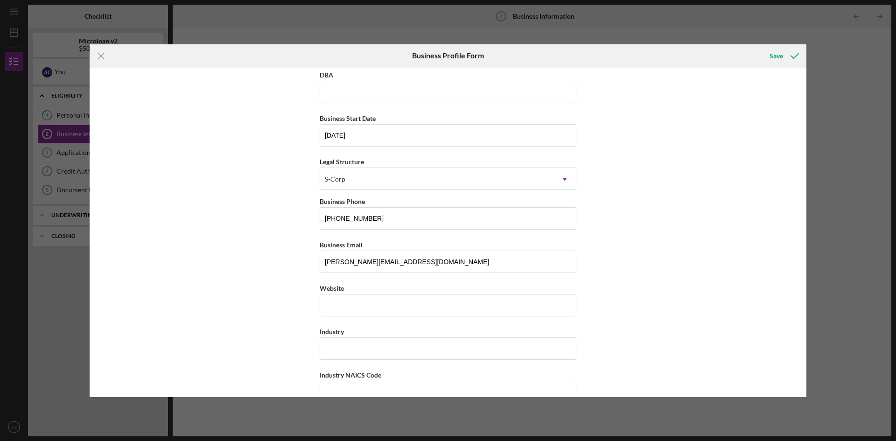
click at [257, 179] on div "Business Name SoCal Demolition Company DBA Business Start Date [DATE] Legal Str…" at bounding box center [448, 233] width 717 height 330
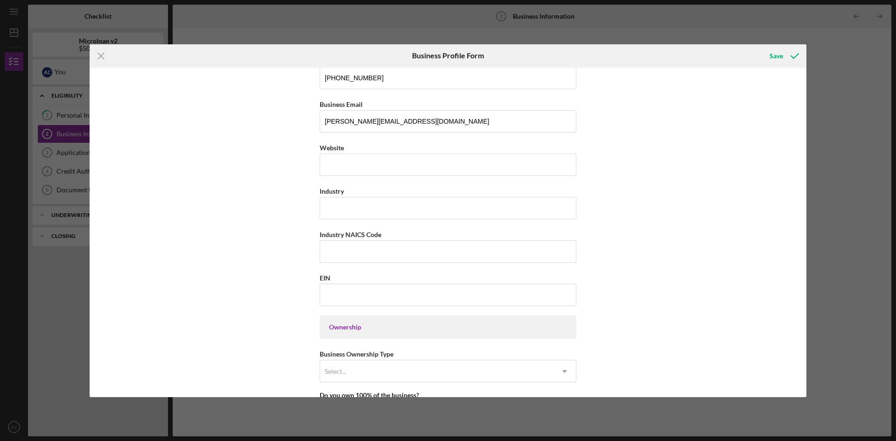
scroll to position [187, 0]
click at [345, 213] on input "Industry" at bounding box center [448, 208] width 257 height 22
type input "Construction"
type input "238910"
click at [268, 274] on div "Business Name SoCal Demolition Company DBA Business Start Date [DATE] Legal Str…" at bounding box center [448, 233] width 717 height 330
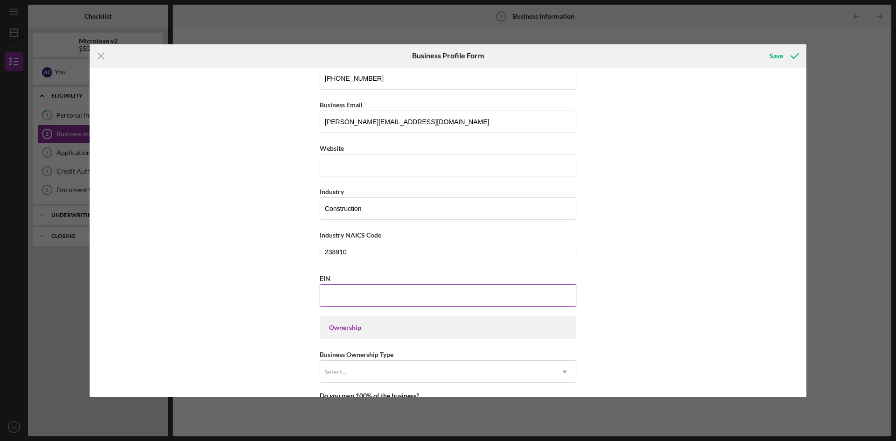
drag, startPoint x: 348, startPoint y: 294, endPoint x: 301, endPoint y: 288, distance: 47.5
click at [347, 294] on input "EIN" at bounding box center [448, 295] width 257 height 22
type input "[US_EMPLOYER_IDENTIFICATION_NUMBER]"
click at [301, 288] on div "Business Name SoCal Demolition Company DBA Business Start Date [DATE] Legal Str…" at bounding box center [448, 233] width 717 height 330
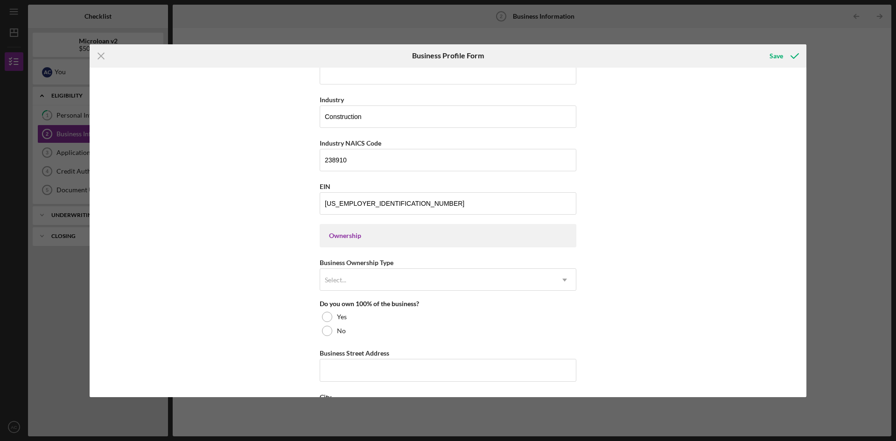
scroll to position [373, 0]
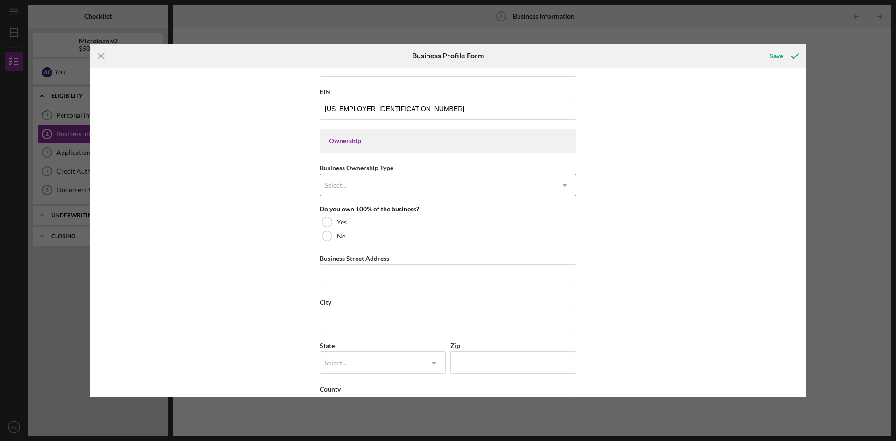
click at [336, 183] on div "Select..." at bounding box center [335, 185] width 21 height 7
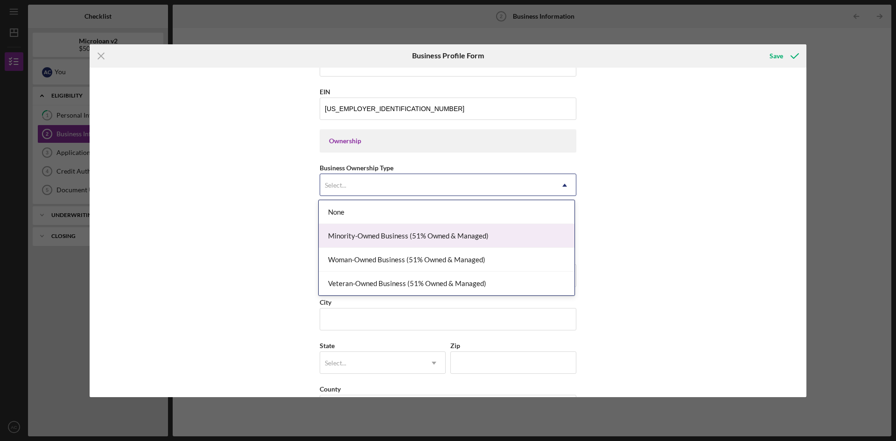
click at [378, 237] on div "Minority-Owned Business (51% Owned & Managed)" at bounding box center [447, 236] width 256 height 24
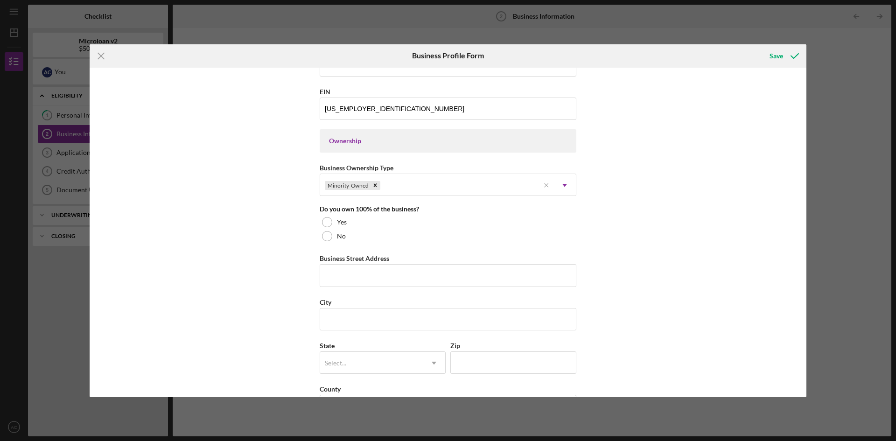
click at [237, 193] on div "Business Name SoCal Demolition Company DBA Business Start Date [DATE] Legal Str…" at bounding box center [448, 233] width 717 height 330
click at [327, 236] on div at bounding box center [327, 236] width 10 height 10
click at [341, 273] on input "Ownership %" at bounding box center [448, 275] width 257 height 22
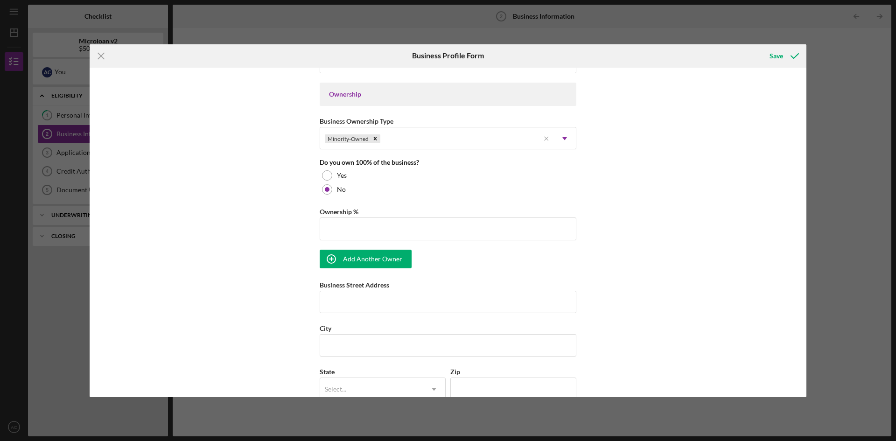
click at [277, 204] on div "Business Name SoCal Demolition Company DBA Business Start Date [DATE] Legal Str…" at bounding box center [448, 233] width 717 height 330
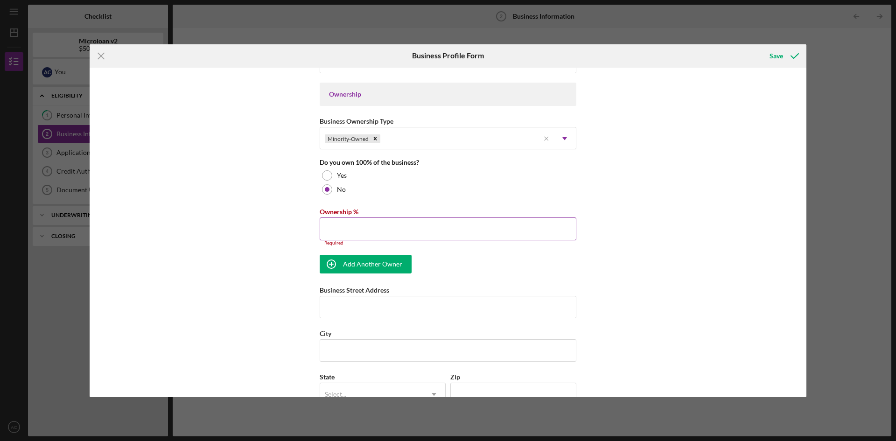
click at [362, 216] on div "Ownership %" at bounding box center [448, 212] width 257 height 12
click at [363, 227] on input "Ownership %" at bounding box center [448, 229] width 257 height 22
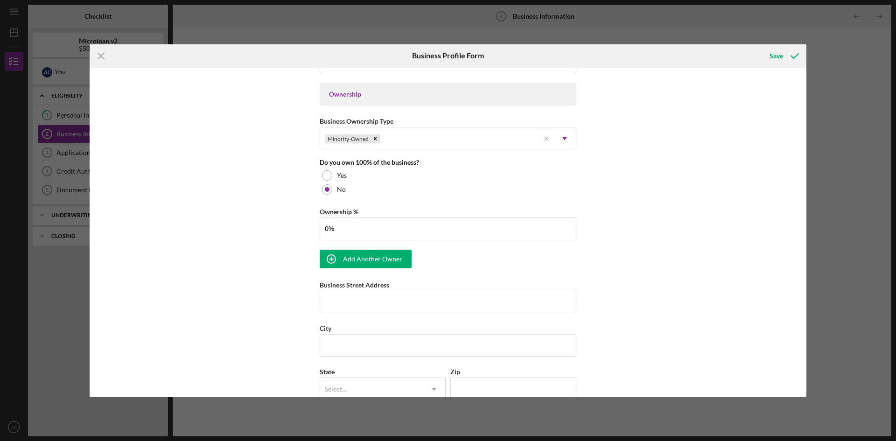
type input "0.00%"
drag, startPoint x: 280, startPoint y: 247, endPoint x: 323, endPoint y: 257, distance: 44.1
click at [280, 247] on div "Business Name SoCal Demolition Company DBA Business Start Date [DATE] Legal Str…" at bounding box center [448, 233] width 717 height 330
click at [365, 254] on div "Add Another Owner" at bounding box center [372, 259] width 59 height 19
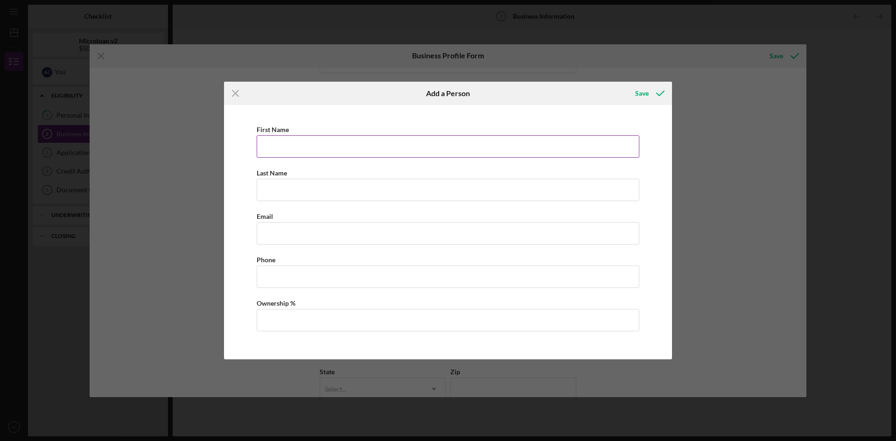
drag, startPoint x: 296, startPoint y: 138, endPoint x: 305, endPoint y: 143, distance: 9.6
click at [296, 138] on input "First Name" at bounding box center [448, 146] width 383 height 22
type input "[PERSON_NAME]"
type input "[EMAIL_ADDRESS][DOMAIN_NAME]"
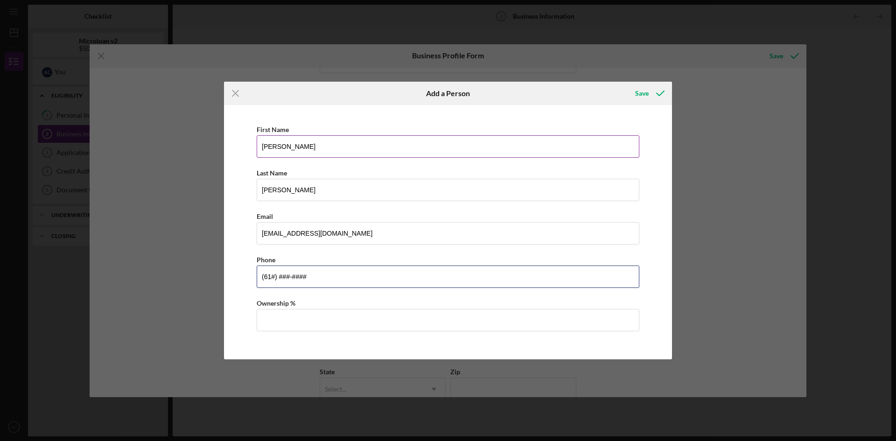
type input "(6##) ###-####"
type input "[PHONE_NUMBER]"
click at [369, 315] on input "Ownership %" at bounding box center [448, 320] width 383 height 22
type input "100.00%"
click at [661, 95] on polyline "button" at bounding box center [660, 93] width 7 height 5
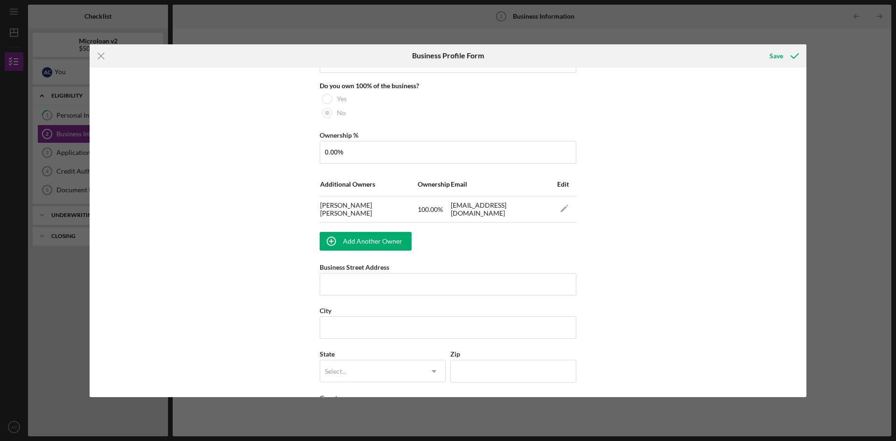
scroll to position [560, 0]
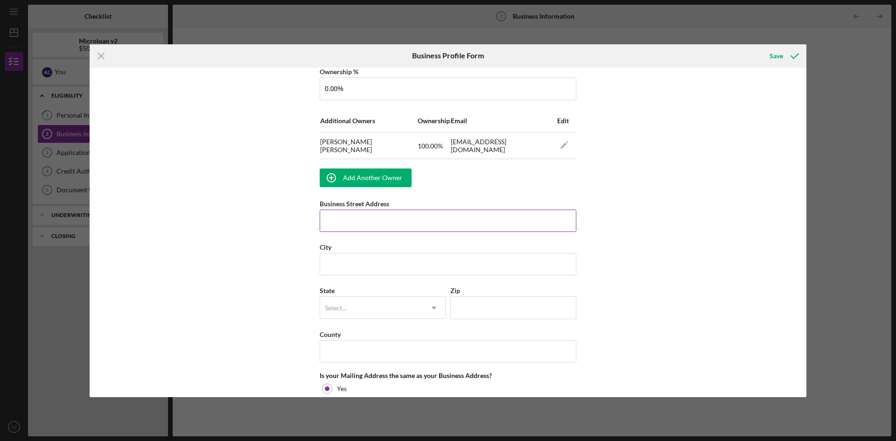
click at [495, 226] on input "Business Street Address" at bounding box center [448, 221] width 257 height 22
type input "[STREET_ADDRESS]"
type input "[GEOGRAPHIC_DATA]"
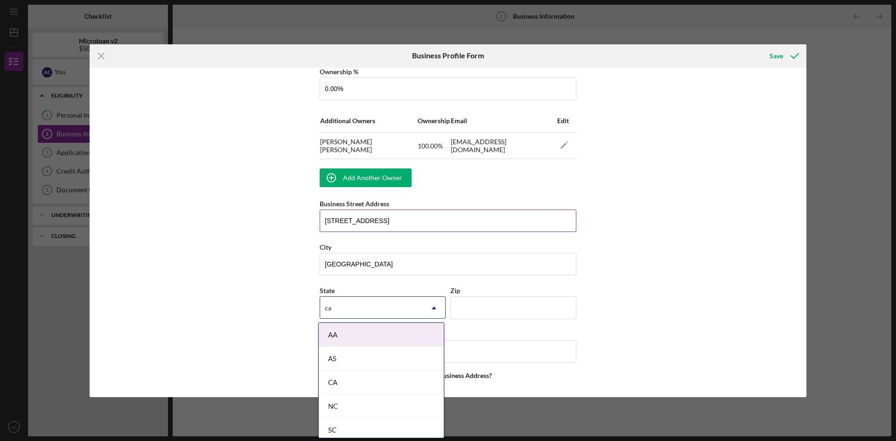
type input "c"
type input "ca"
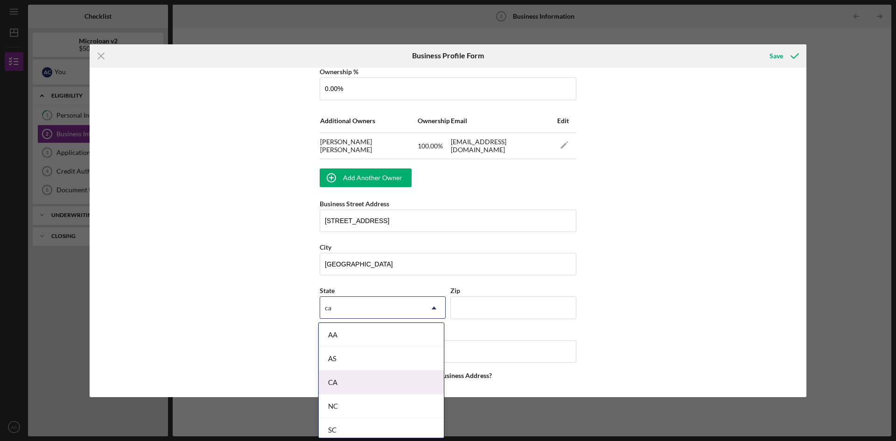
click at [334, 385] on div "CA" at bounding box center [381, 383] width 125 height 24
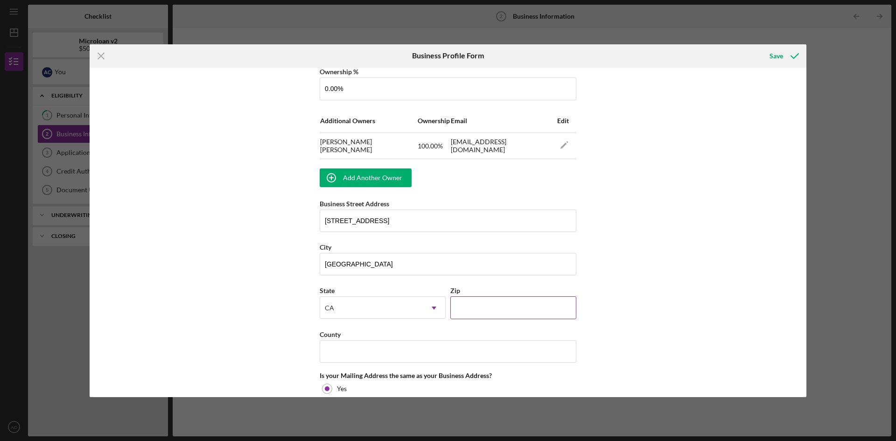
click at [480, 305] on input "Zip" at bounding box center [514, 307] width 126 height 22
type input "91950"
click at [216, 272] on div "Business Name SoCal Demolition Company DBA Business Start Date [DATE] Legal Str…" at bounding box center [448, 233] width 717 height 330
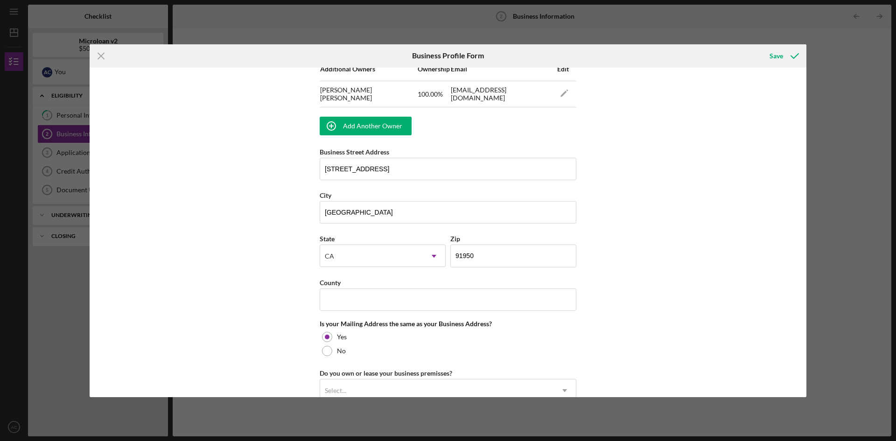
scroll to position [700, 0]
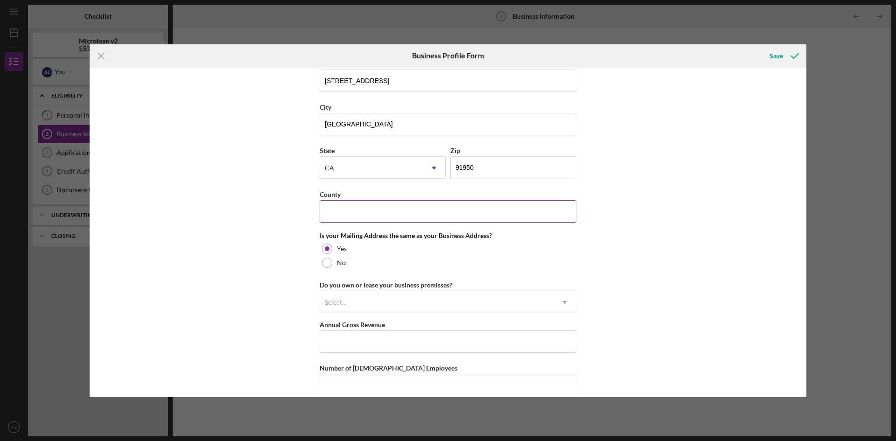
click at [345, 206] on input "County" at bounding box center [448, 211] width 257 height 22
type input "[GEOGRAPHIC_DATA]"
drag, startPoint x: 226, startPoint y: 242, endPoint x: 234, endPoint y: 244, distance: 8.5
click at [228, 242] on div "Business Name SoCal Demolition Company DBA Business Start Date [DATE] Legal Str…" at bounding box center [448, 233] width 717 height 330
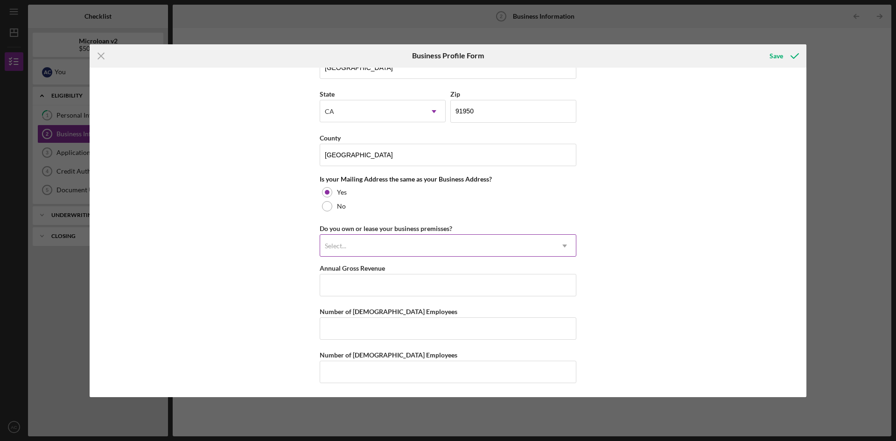
click at [372, 247] on div "Select..." at bounding box center [436, 245] width 233 height 21
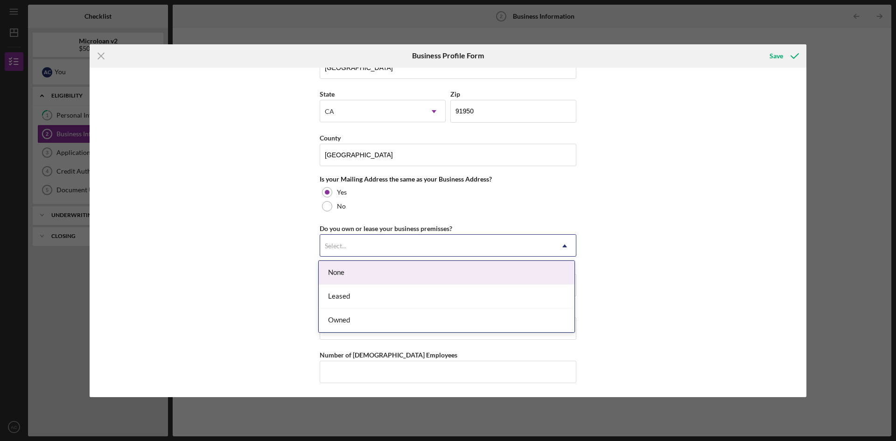
click at [360, 293] on div "Leased" at bounding box center [447, 297] width 256 height 24
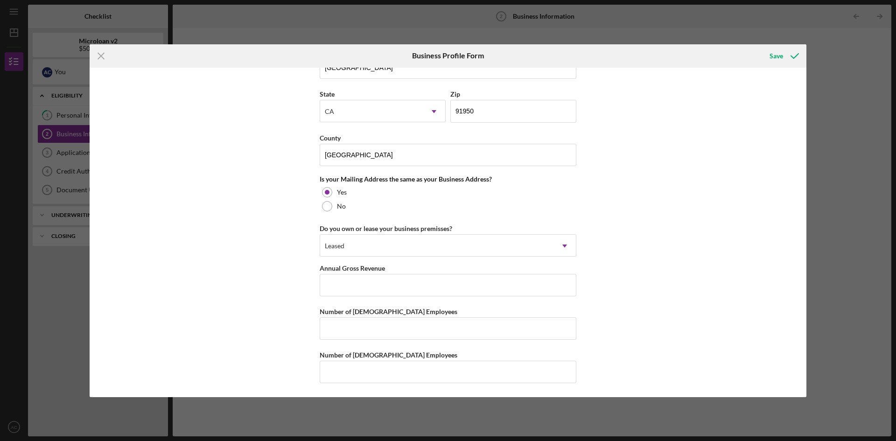
click at [207, 279] on div "Business Name SoCal Demolition Company DBA Business Start Date [DATE] Legal Str…" at bounding box center [448, 233] width 717 height 330
drag, startPoint x: 348, startPoint y: 285, endPoint x: 296, endPoint y: 286, distance: 51.8
click at [348, 285] on input "Annual Gross Revenue" at bounding box center [448, 285] width 257 height 22
click at [211, 280] on div "Business Name SoCal Demolition Company DBA Business Start Date [DATE] Legal Str…" at bounding box center [448, 233] width 717 height 330
click at [361, 286] on input "Annual Gross Revenue" at bounding box center [448, 285] width 257 height 22
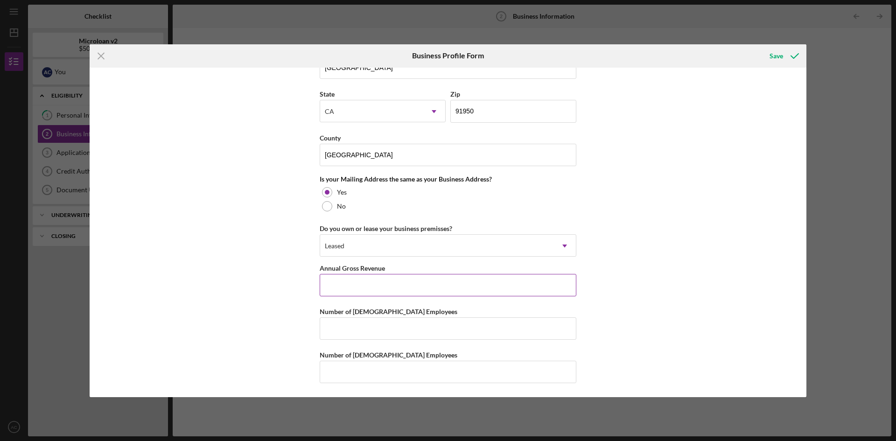
drag, startPoint x: 432, startPoint y: 274, endPoint x: 336, endPoint y: 272, distance: 96.7
click at [432, 274] on input "Annual Gross Revenue" at bounding box center [448, 285] width 257 height 22
click at [261, 239] on div "Business Name SoCal Demolition Company DBA Business Start Date [DATE] Legal Str…" at bounding box center [448, 233] width 717 height 330
drag, startPoint x: 402, startPoint y: 289, endPoint x: 219, endPoint y: 273, distance: 182.8
click at [191, 274] on div "Business Name SoCal Demolition Company DBA Business Start Date [DATE] Legal Str…" at bounding box center [448, 233] width 717 height 330
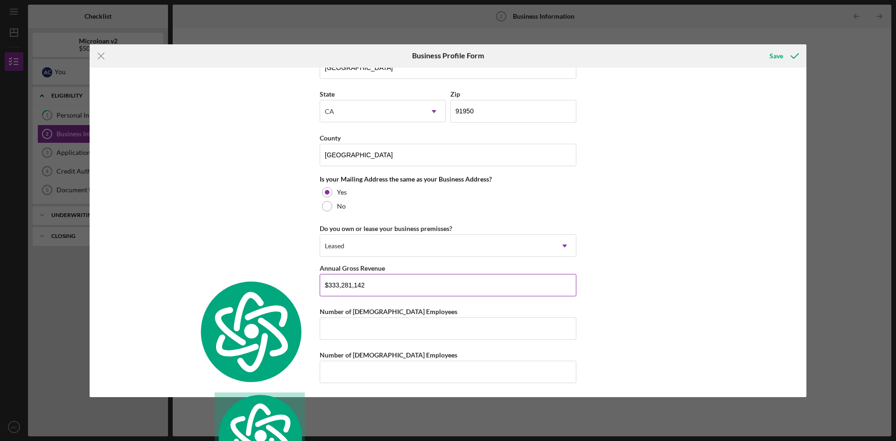
drag, startPoint x: 214, startPoint y: 240, endPoint x: 322, endPoint y: 272, distance: 112.1
click at [218, 241] on div "Business Name SoCal Demolition Company DBA Business Start Date [DATE] Legal Str…" at bounding box center [448, 233] width 717 height 330
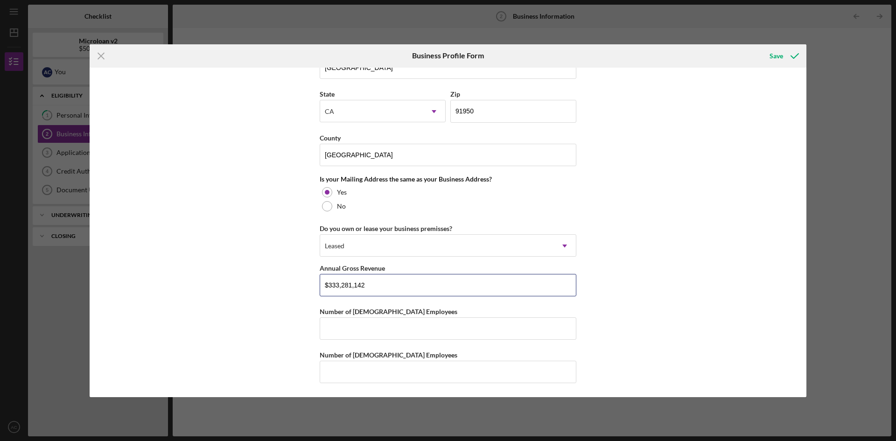
drag, startPoint x: 397, startPoint y: 286, endPoint x: 286, endPoint y: 279, distance: 111.8
click at [286, 279] on div "Business Name SoCal Demolition Company DBA Business Start Date [DATE] Legal Str…" at bounding box center [448, 233] width 717 height 330
type input "$3,332,811"
click at [290, 268] on div "Business Name SoCal Demolition Company DBA Business Start Date [DATE] Legal Str…" at bounding box center [448, 233] width 717 height 330
click at [412, 333] on input "Number of [DEMOGRAPHIC_DATA] Employees" at bounding box center [448, 328] width 257 height 22
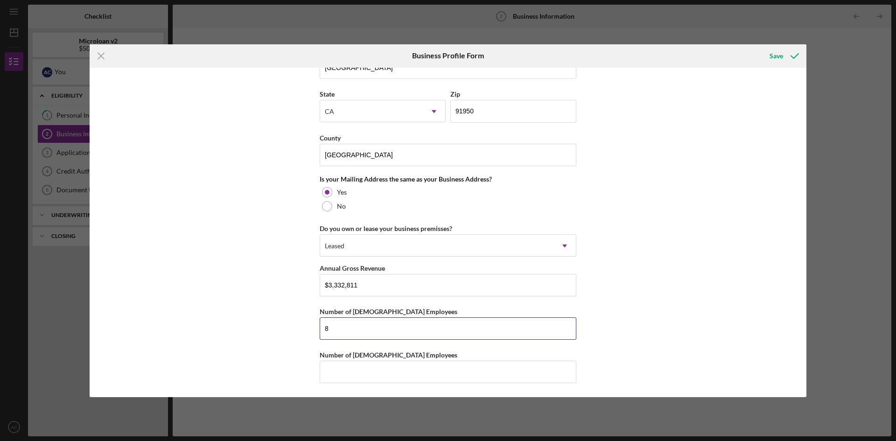
type input "8"
click at [269, 317] on div "Business Name SoCal Demolition Company DBA Business Start Date [DATE] Legal Str…" at bounding box center [448, 233] width 717 height 330
click at [387, 367] on input "Number of [DEMOGRAPHIC_DATA] Employees" at bounding box center [448, 372] width 257 height 22
click at [292, 321] on div "Business Name SoCal Demolition Company DBA Business Start Date [DATE] Legal Str…" at bounding box center [448, 233] width 717 height 330
drag, startPoint x: 380, startPoint y: 376, endPoint x: 359, endPoint y: 373, distance: 20.3
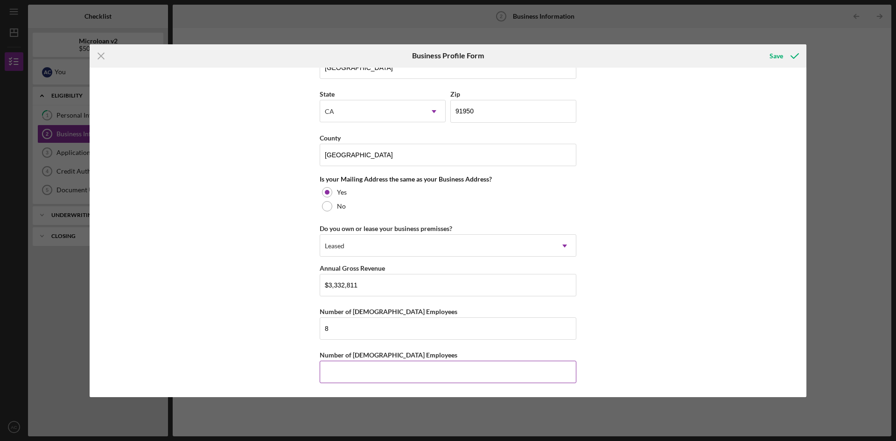
click at [379, 376] on input "Number of [DEMOGRAPHIC_DATA] Employees" at bounding box center [448, 372] width 257 height 22
type input "17"
click at [260, 347] on div "Business Name SoCal Demolition Company DBA Business Start Date [DATE] Legal Str…" at bounding box center [448, 233] width 717 height 330
click at [781, 52] on div "Save" at bounding box center [777, 56] width 14 height 19
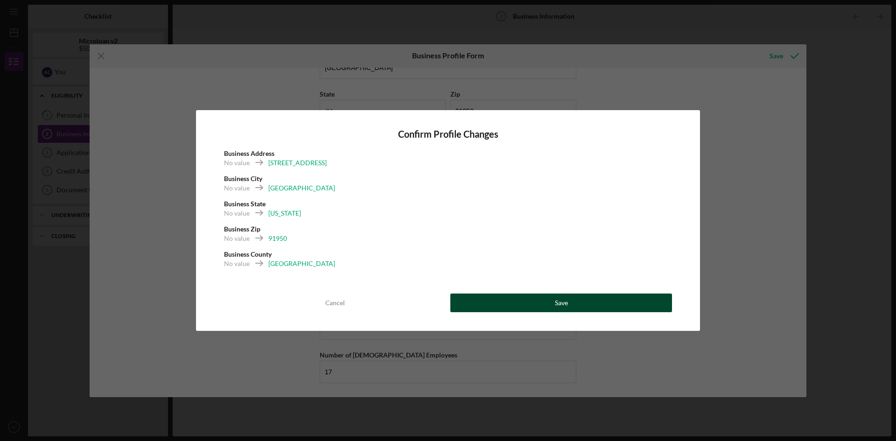
click at [562, 301] on div "Save" at bounding box center [561, 303] width 13 height 19
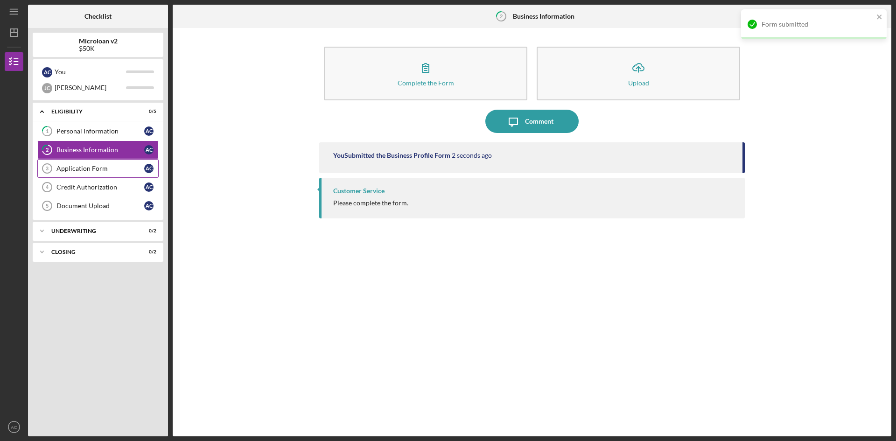
click at [93, 166] on div "Application Form" at bounding box center [100, 168] width 88 height 7
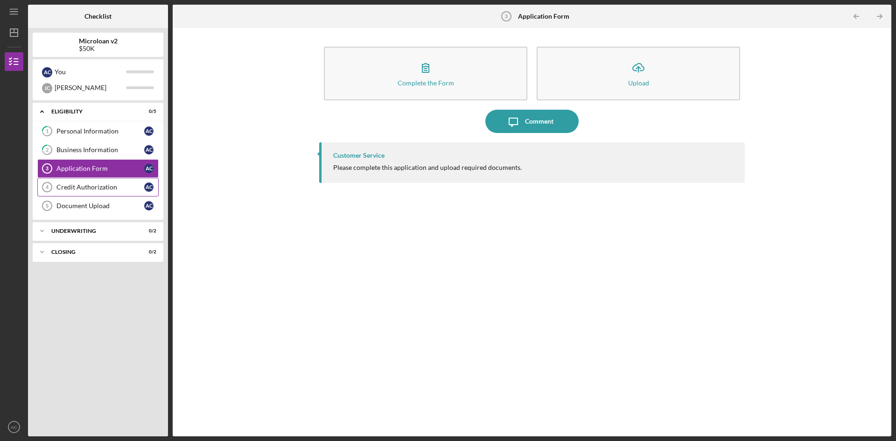
click at [110, 184] on div "Credit Authorization" at bounding box center [100, 186] width 88 height 7
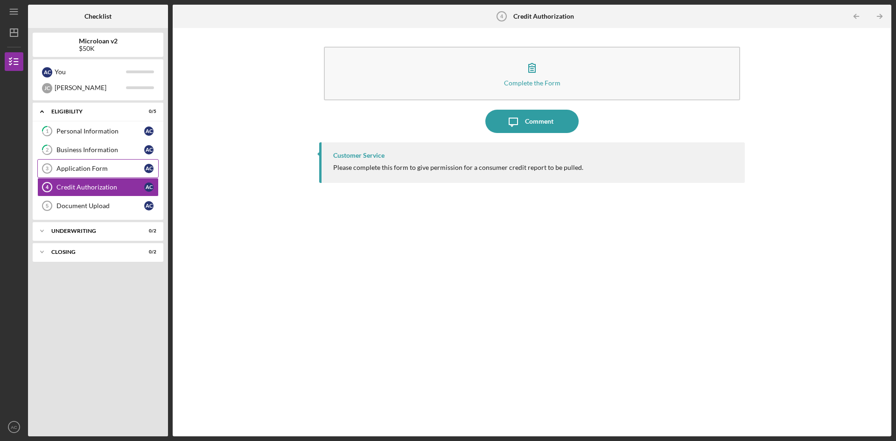
click at [92, 167] on div "Application Form" at bounding box center [100, 168] width 88 height 7
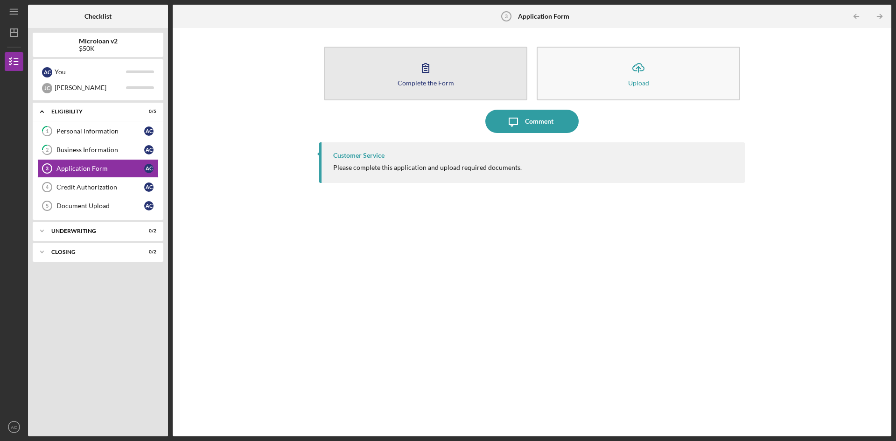
click at [415, 65] on icon "button" at bounding box center [425, 67] width 23 height 23
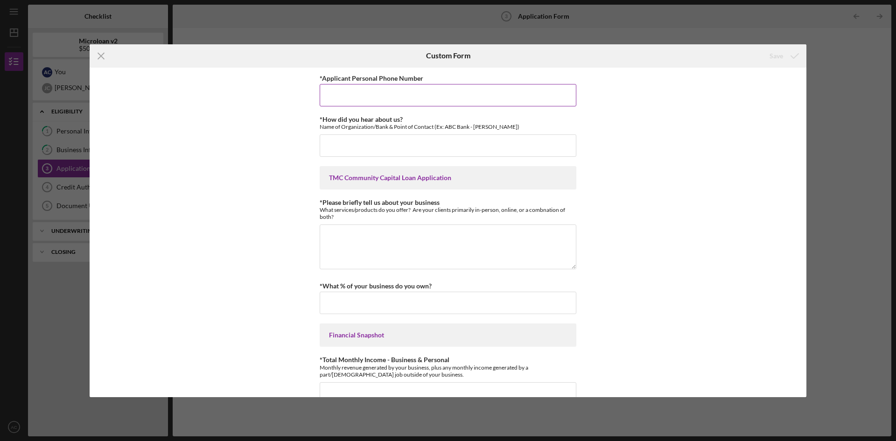
click at [442, 104] on input "*Applicant Personal Phone Number" at bounding box center [448, 95] width 257 height 22
type input "6"
type input "6194955781"
click at [362, 139] on input "*How did you hear about us?" at bounding box center [448, 145] width 257 height 22
type input "CHCC Convention"
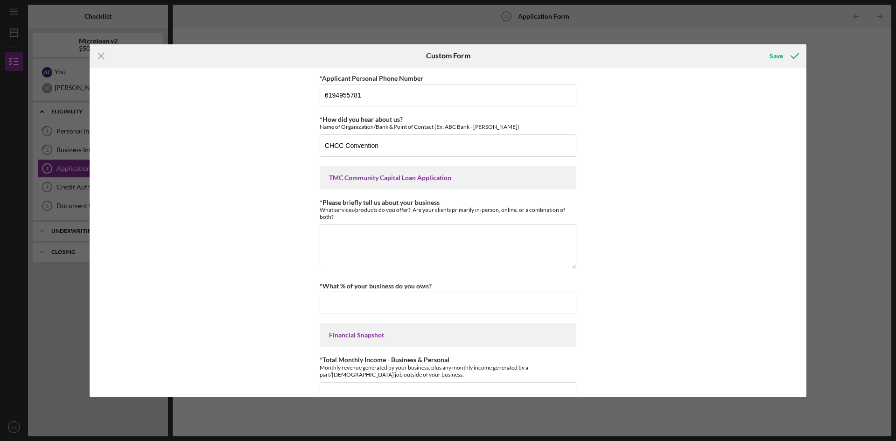
click at [280, 183] on div "*Applicant Personal Phone Number [PHONE_NUMBER] *How did you hear about us? Nam…" at bounding box center [448, 233] width 717 height 330
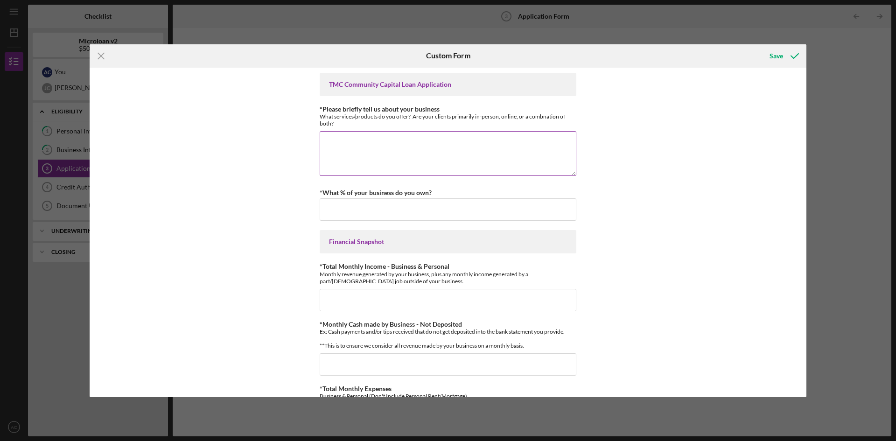
click at [343, 143] on textarea "*Please briefly tell us about your business" at bounding box center [448, 153] width 257 height 45
type textarea "D"
type textarea "General Demolition Services. Clients are primarily in-person."
click at [240, 161] on div "*Applicant Personal Phone Number [PHONE_NUMBER] *How did you hear about us? Nam…" at bounding box center [448, 233] width 717 height 330
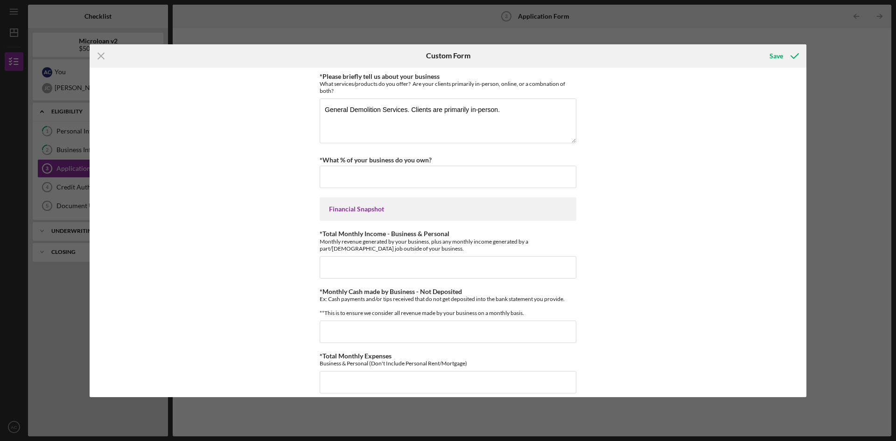
scroll to position [140, 0]
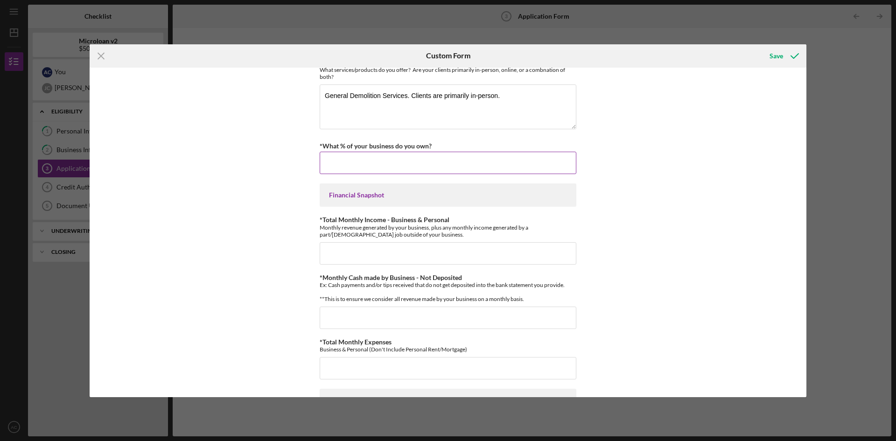
click at [359, 163] on input "*What % of your business do you own?" at bounding box center [448, 163] width 257 height 22
type input "0.00000%"
drag, startPoint x: 246, startPoint y: 164, endPoint x: 242, endPoint y: 173, distance: 9.5
click at [242, 173] on div "*Applicant Personal Phone Number [PHONE_NUMBER] *How did you hear about us? Nam…" at bounding box center [448, 233] width 717 height 330
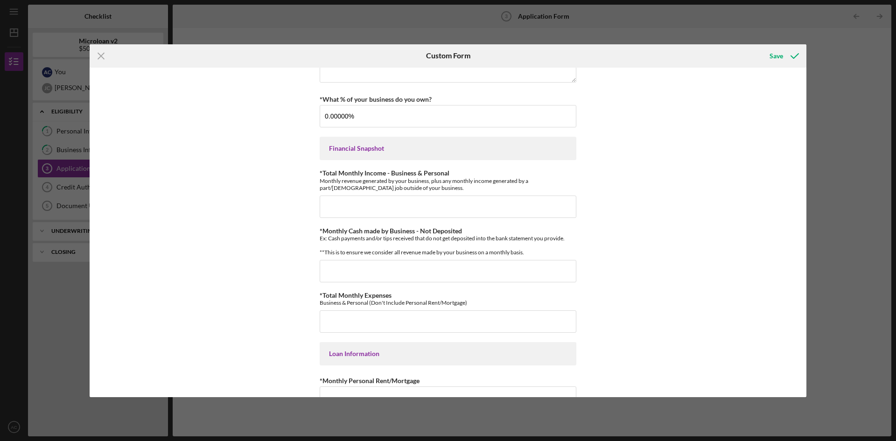
scroll to position [233, 0]
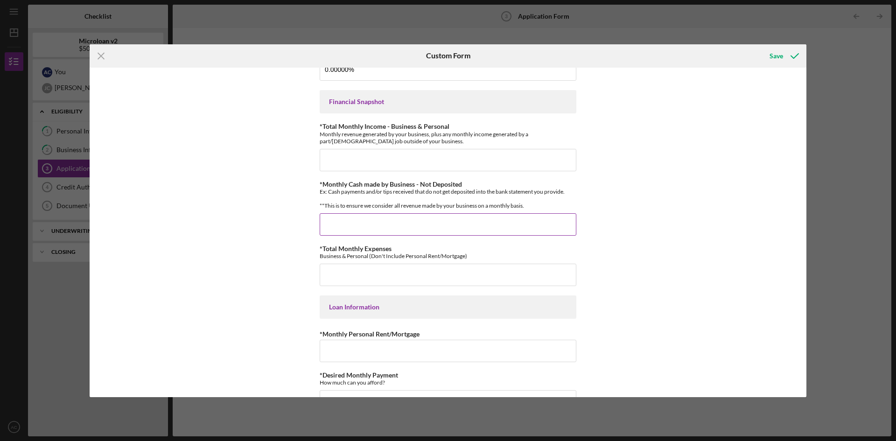
drag, startPoint x: 377, startPoint y: 236, endPoint x: 310, endPoint y: 232, distance: 67.9
click at [377, 236] on input "*Monthly Cash made by Business - Not Deposited" at bounding box center [448, 224] width 257 height 22
type input "$0"
click at [256, 220] on div "*Applicant Personal Phone Number [PHONE_NUMBER] *How did you hear about us? Nam…" at bounding box center [448, 233] width 717 height 330
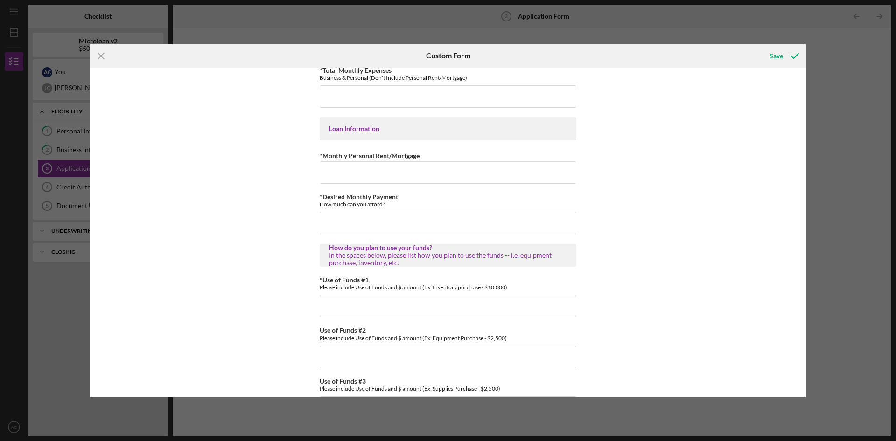
scroll to position [454, 0]
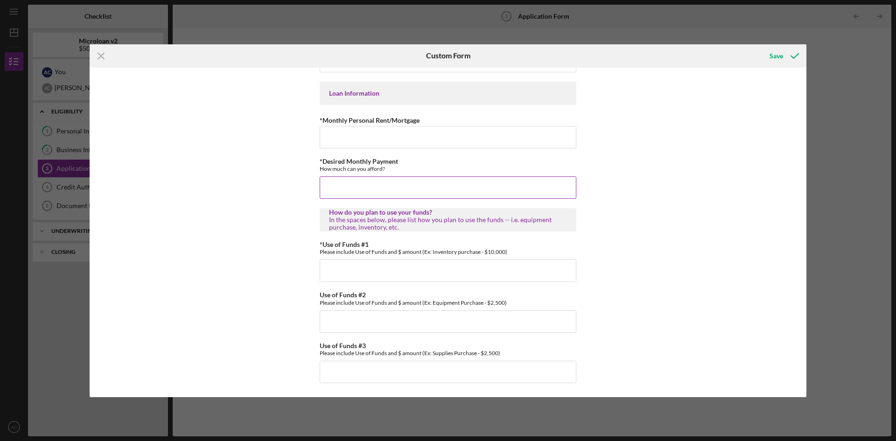
click at [328, 188] on input "*Desired Monthly Payment" at bounding box center [448, 187] width 257 height 22
click at [277, 206] on div "*Applicant Personal Phone Number [PHONE_NUMBER] *How did you hear about us? Nam…" at bounding box center [448, 233] width 717 height 330
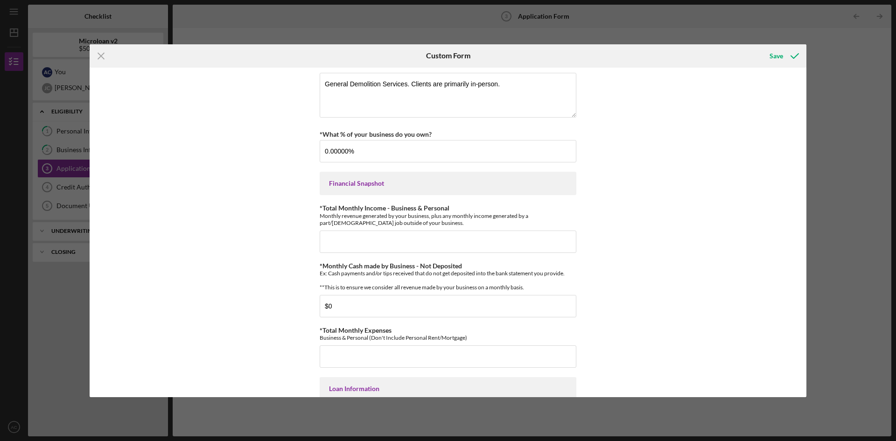
scroll to position [174, 0]
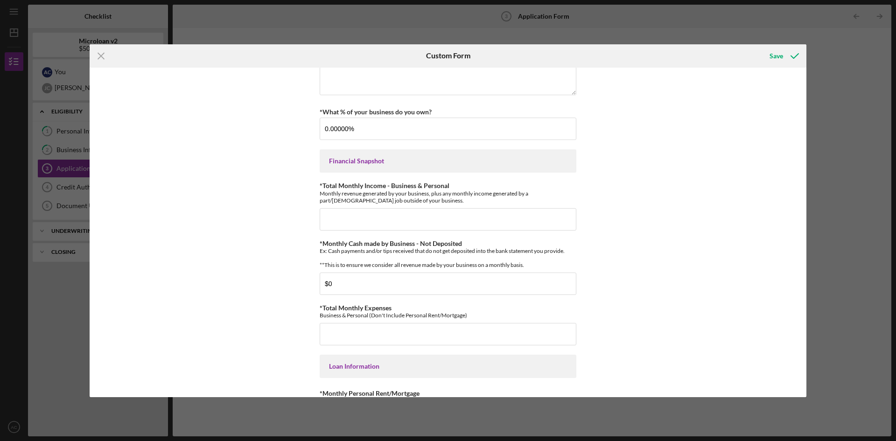
drag, startPoint x: 790, startPoint y: 114, endPoint x: 779, endPoint y: 116, distance: 11.8
click at [789, 115] on div "*Applicant Personal Phone Number [PHONE_NUMBER] *How did you hear about us? Nam…" at bounding box center [448, 233] width 717 height 330
